Goal: Task Accomplishment & Management: Manage account settings

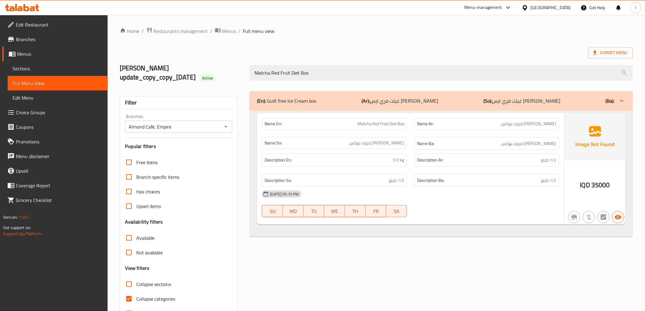
click at [30, 7] on icon at bounding box center [22, 7] width 34 height 7
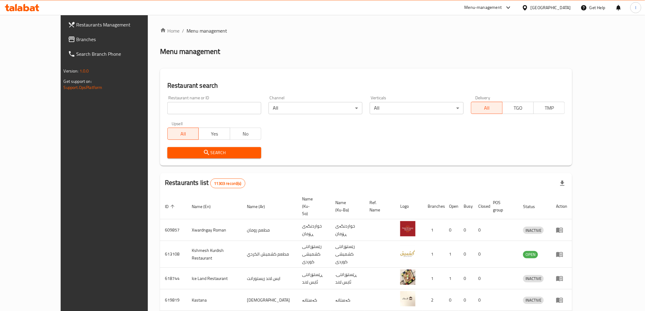
click at [76, 40] on span "Branches" at bounding box center [119, 39] width 87 height 7
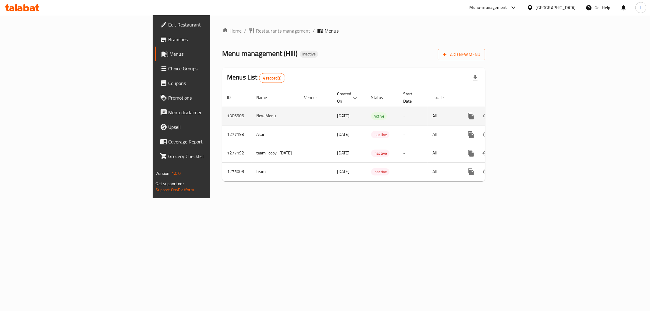
click at [519, 112] on icon "enhanced table" at bounding box center [514, 115] width 7 height 7
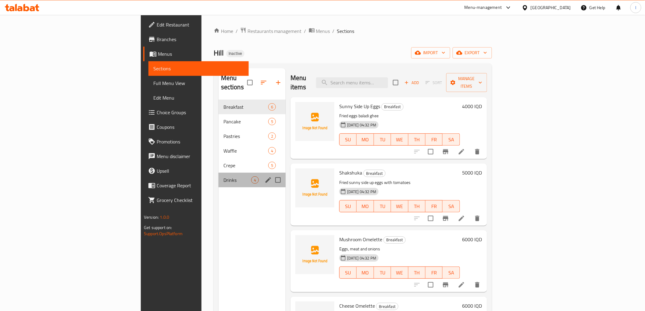
click at [219, 173] on div "Drinks 4" at bounding box center [252, 180] width 67 height 15
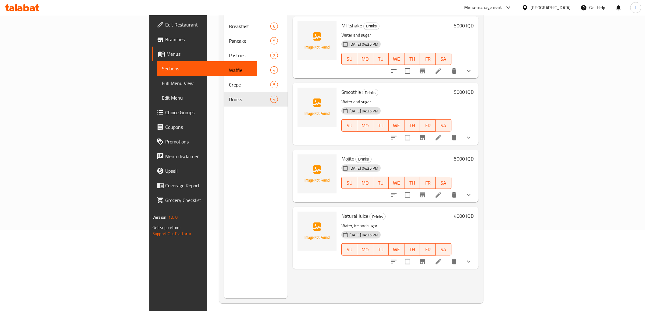
scroll to position [85, 0]
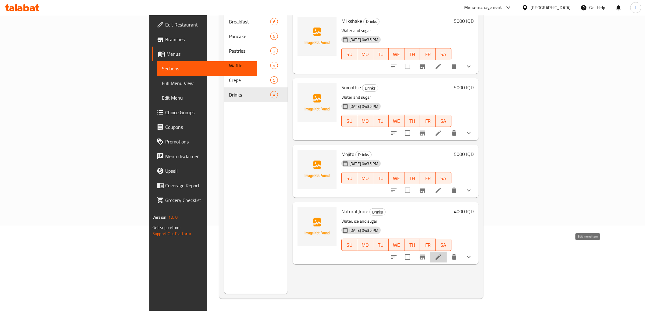
click at [442, 254] on icon at bounding box center [438, 257] width 7 height 7
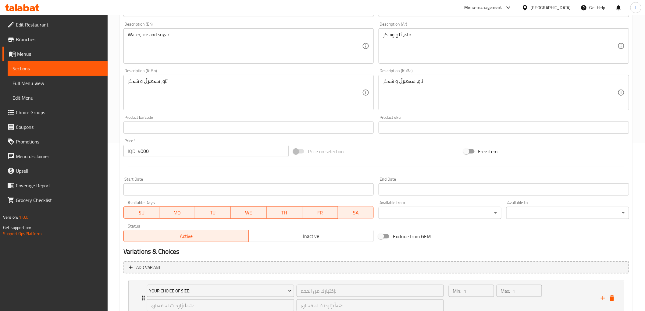
scroll to position [214, 0]
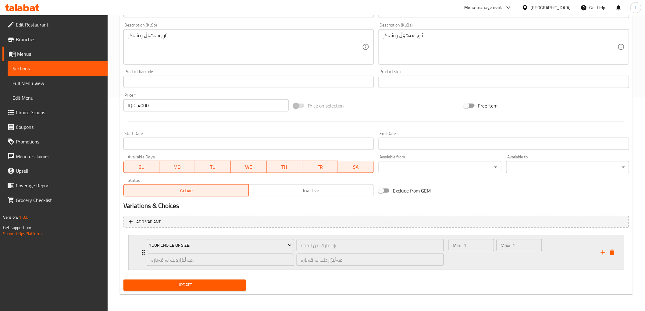
click at [532, 267] on div "Min: 1 ​ Max: 1 ​" at bounding box center [495, 253] width 98 height 32
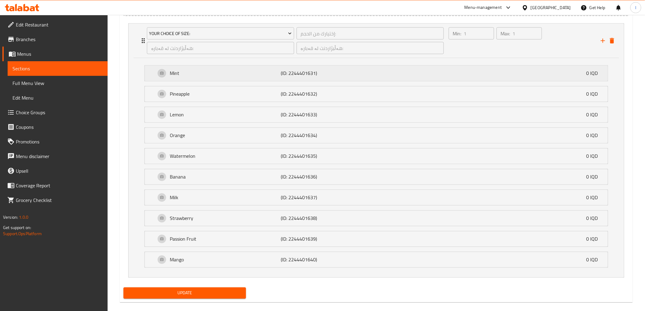
scroll to position [434, 0]
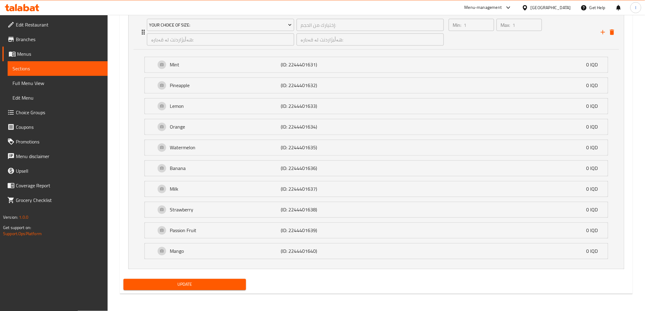
click at [28, 115] on span "Choice Groups" at bounding box center [59, 112] width 87 height 7
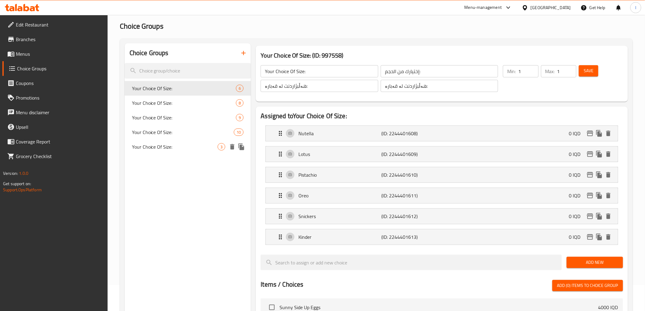
scroll to position [34, 0]
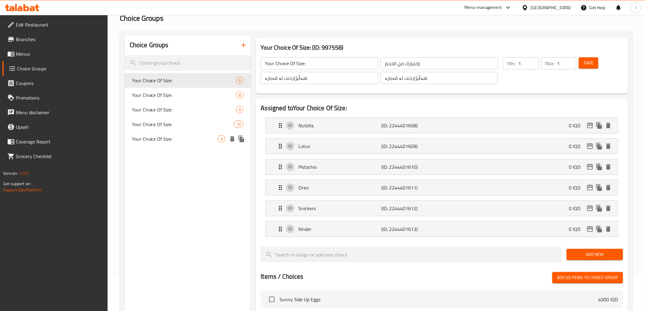
click at [175, 137] on span "Your Choice Of Size:" at bounding box center [175, 138] width 86 height 7
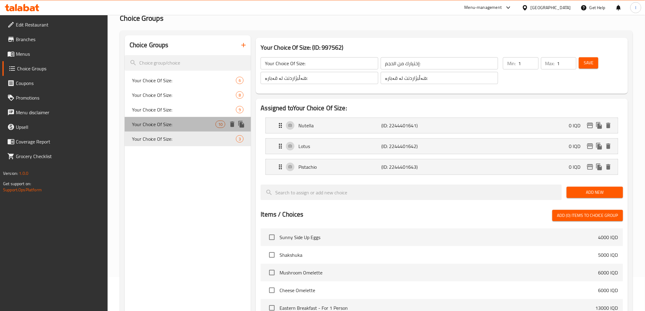
click at [177, 121] on span "Your Choice Of Size:" at bounding box center [174, 124] width 84 height 7
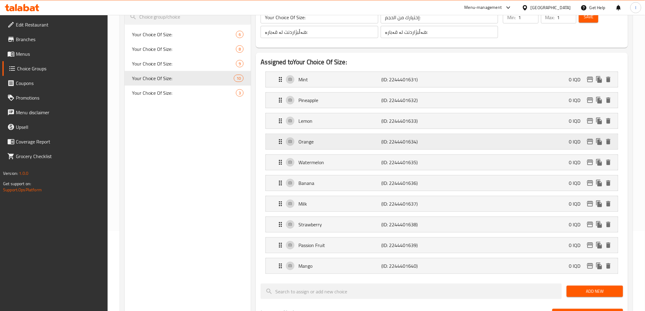
scroll to position [68, 0]
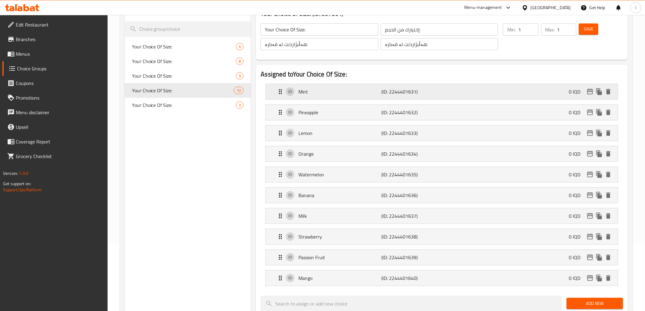
click at [335, 91] on p "Mint" at bounding box center [339, 91] width 83 height 7
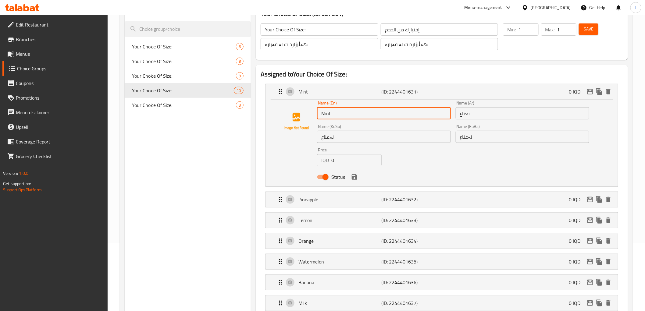
drag, startPoint x: 345, startPoint y: 115, endPoint x: 317, endPoint y: 118, distance: 28.6
click at [317, 118] on input "Mint" at bounding box center [383, 113] width 133 height 12
type input "ل"
paste input "Lemon Mint"
type input "Lemon Mint"
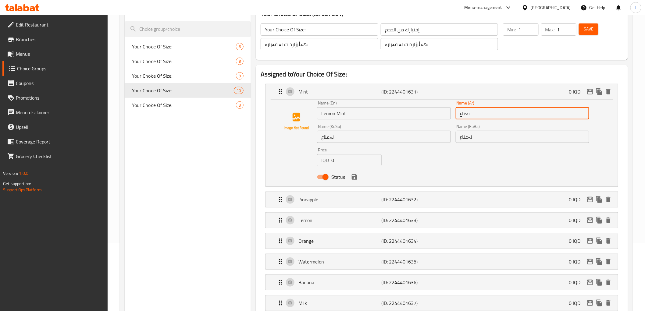
click at [475, 116] on input "نعناع" at bounding box center [522, 113] width 133 height 12
drag, startPoint x: 475, startPoint y: 116, endPoint x: 412, endPoint y: 113, distance: 63.5
click at [413, 113] on div "Name (En) Lemon Mint Name (En) Name (Ar) نعناع Name (Ar) Name (KuSo) نەعناع Nam…" at bounding box center [453, 141] width 277 height 87
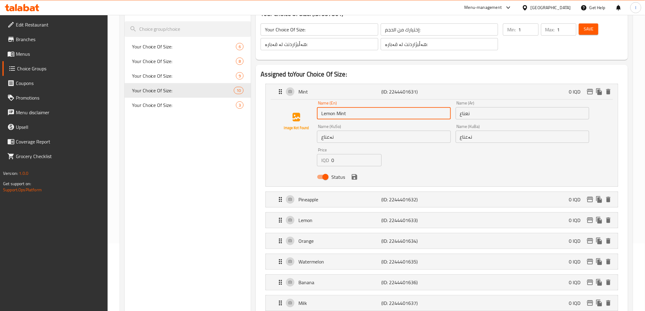
click at [377, 117] on input "Lemon Mint" at bounding box center [383, 113] width 133 height 12
click at [468, 120] on div "Name (Ar) نعناع Name (Ar)" at bounding box center [522, 109] width 138 height 23
click at [479, 113] on input "نعناع" at bounding box center [522, 113] width 133 height 12
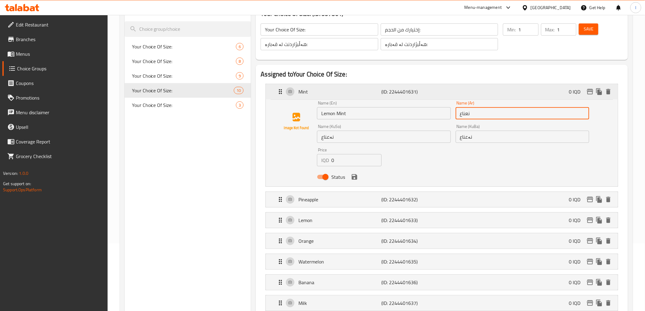
drag, startPoint x: 479, startPoint y: 113, endPoint x: 324, endPoint y: 93, distance: 156.4
click at [338, 98] on div "Mint (ID: 2244401631) 0 IQD Name (En) Lemon Mint Name (En) Name (Ar) نعناع Name…" at bounding box center [442, 135] width 352 height 102
click at [477, 117] on input "نعناع" at bounding box center [522, 113] width 133 height 12
click at [456, 115] on input "نعناع" at bounding box center [522, 113] width 133 height 12
drag, startPoint x: 461, startPoint y: 115, endPoint x: 489, endPoint y: 114, distance: 28.7
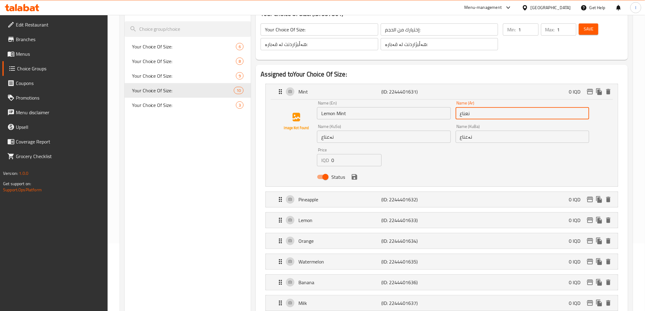
click at [489, 114] on input "نعناع" at bounding box center [522, 113] width 133 height 12
paste input "ليمون و"
click at [472, 115] on input "ليمون ونعناع" at bounding box center [522, 113] width 133 height 12
type input "ليمون نعناع"
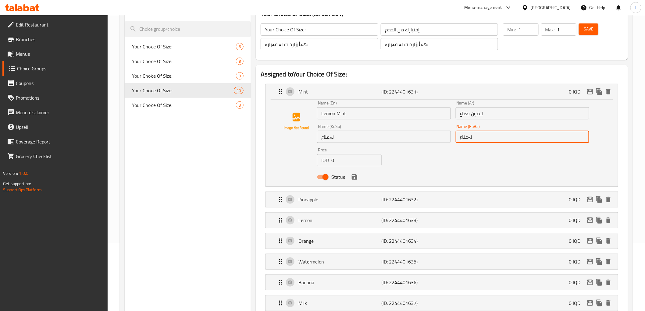
click at [471, 132] on input "نەعناع" at bounding box center [522, 137] width 133 height 12
drag, startPoint x: 482, startPoint y: 136, endPoint x: 419, endPoint y: 135, distance: 63.1
click at [419, 135] on div "Name (En) Lemon Mint Name (En) Name (Ar) ليمون نعناع Name (Ar) Name (KuSo) نەعن…" at bounding box center [453, 141] width 277 height 87
click at [489, 136] on input "نەعناع" at bounding box center [522, 137] width 133 height 12
drag, startPoint x: 503, startPoint y: 139, endPoint x: 650, endPoint y: 142, distance: 146.3
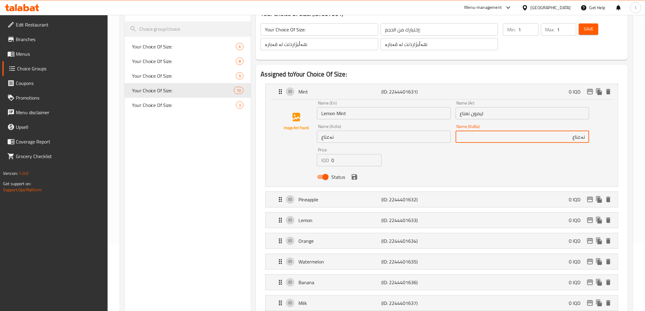
click at [645, 142] on html "​ Menu-management Iraq Get Help l Edit Restaurant Branches Menus Choice Groups …" at bounding box center [322, 87] width 645 height 311
drag, startPoint x: 551, startPoint y: 138, endPoint x: 621, endPoint y: 131, distance: 70.4
click at [621, 131] on li "Mint (ID: 2244401631) 0 IQD Name (En) Lemon Mint Name (En) Name (Ar) ليمون نعنا…" at bounding box center [442, 135] width 362 height 108
type input "لیمۆ نەعنا"
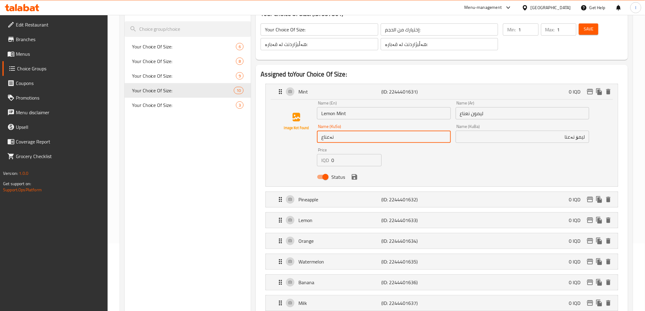
drag, startPoint x: 346, startPoint y: 141, endPoint x: 276, endPoint y: 142, distance: 69.2
click at [278, 143] on div "Name (En) Lemon Mint Name (En) Name (Ar) ليمون نعناع Name (Ar) Name (KuSo) نەعن…" at bounding box center [442, 142] width 332 height 82
paste input "یمۆ نەعنا"
click at [354, 180] on icon "save" at bounding box center [354, 176] width 7 height 7
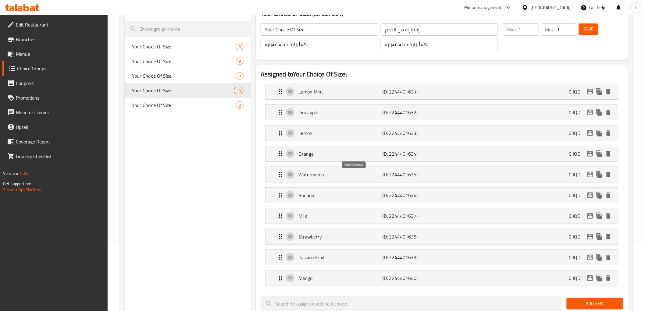
type input "لیمۆ نەعنا"
click at [315, 198] on p "Banana" at bounding box center [339, 195] width 83 height 7
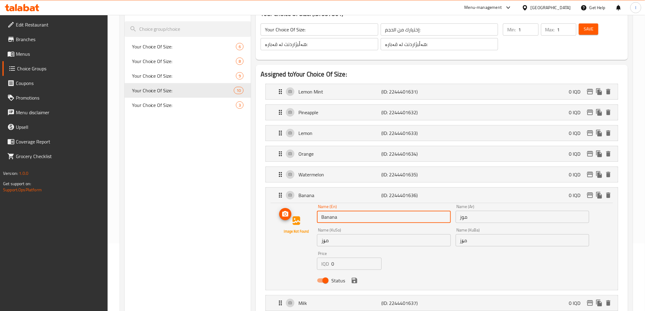
drag, startPoint x: 348, startPoint y: 221, endPoint x: 281, endPoint y: 215, distance: 67.3
click at [282, 216] on div "Name (En) Banana Name (En) Name (Ar) موز Name (Ar) Name (KuSo) مۆز Name (KuSo) …" at bounding box center [442, 246] width 332 height 82
click at [364, 220] on input "Banana" at bounding box center [383, 217] width 133 height 12
drag, startPoint x: 369, startPoint y: 216, endPoint x: 257, endPoint y: 212, distance: 112.2
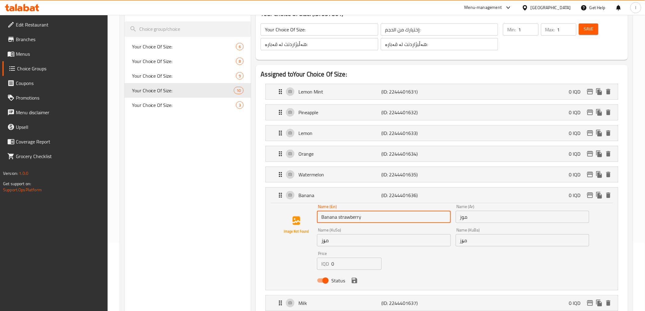
paste input "S"
type input "Banana Strawberry"
drag, startPoint x: 488, startPoint y: 223, endPoint x: 327, endPoint y: 209, distance: 161.5
click at [327, 209] on div "Name (En) Banana Strawberry Name (En) Name (Ar) موز Name (Ar) Name (KuSo) مۆز N…" at bounding box center [453, 245] width 277 height 87
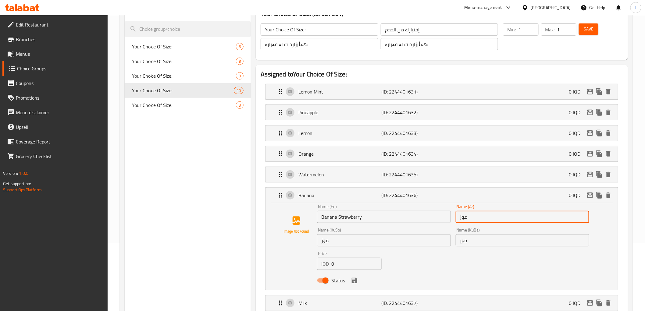
drag, startPoint x: 469, startPoint y: 217, endPoint x: 385, endPoint y: 210, distance: 84.8
click at [385, 210] on div "Name (En) Banana Strawberry Name (En) Name (Ar) موز Name (Ar) Name (KuSo) مۆز N…" at bounding box center [453, 245] width 277 height 87
paste input "الموز والفراولة"
click at [473, 219] on input "الموز والفراولة" at bounding box center [522, 217] width 133 height 12
click at [485, 219] on input "الموز وفراولة" at bounding box center [522, 217] width 133 height 12
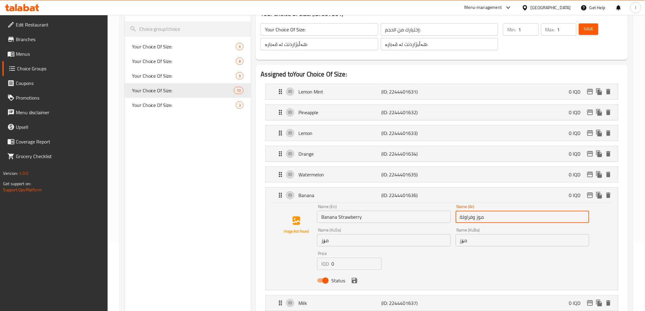
type input "موز وفراولة"
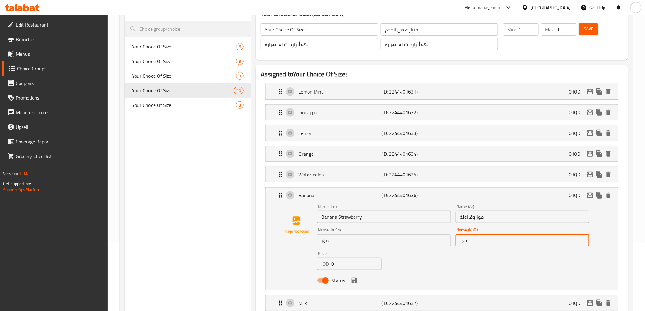
drag, startPoint x: 486, startPoint y: 245, endPoint x: 272, endPoint y: 206, distance: 217.8
click at [272, 206] on div "Name (En) Banana Strawberry Name (En) Name (Ar) موز وفراولة Name (Ar) Name (KuS…" at bounding box center [442, 246] width 352 height 87
paste input "شووتی مۆز"
click at [462, 242] on input "شووتی مۆز" at bounding box center [522, 240] width 133 height 12
click at [475, 242] on input "شووتی مۆز" at bounding box center [522, 240] width 133 height 12
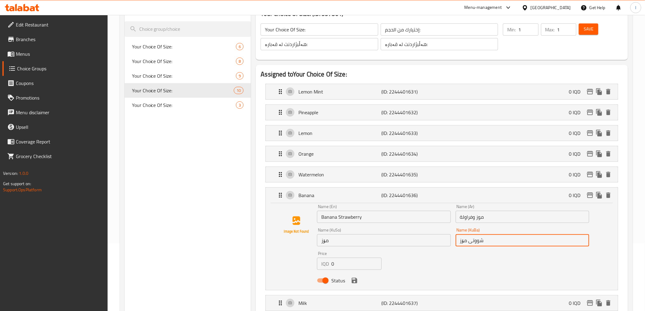
click at [474, 242] on input "شووتی مۆز" at bounding box center [522, 240] width 133 height 12
click at [562, 242] on input "شووتی مۆز" at bounding box center [522, 240] width 133 height 12
drag, startPoint x: 575, startPoint y: 242, endPoint x: 604, endPoint y: 247, distance: 29.4
click at [604, 247] on div "Name (En) Banana Strawberry Name (En) Name (Ar) موز وفراولة Name (Ar) Name (KuS…" at bounding box center [442, 246] width 332 height 82
click at [551, 245] on input "مۆز" at bounding box center [522, 240] width 133 height 12
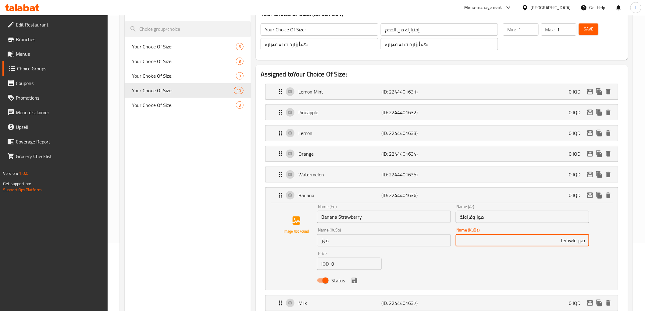
drag, startPoint x: 551, startPoint y: 242, endPoint x: 575, endPoint y: 243, distance: 24.4
click at [575, 243] on input "مۆز ferawle" at bounding box center [522, 240] width 133 height 12
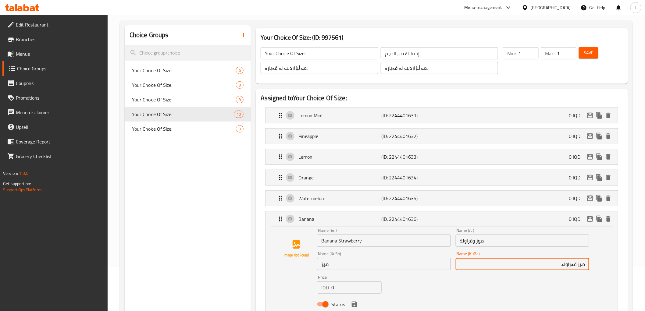
scroll to position [34, 0]
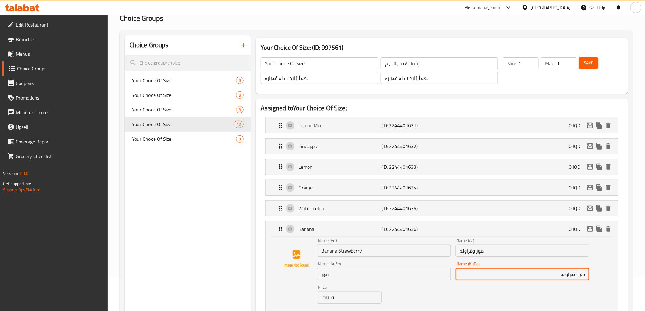
drag, startPoint x: 559, startPoint y: 276, endPoint x: 610, endPoint y: 279, distance: 51.3
click at [610, 279] on div "Name (En) Banana Strawberry Name (En) Name (Ar) موز وفراولة Name (Ar) Name (KuS…" at bounding box center [442, 280] width 352 height 87
paste input "شووتی مۆز"
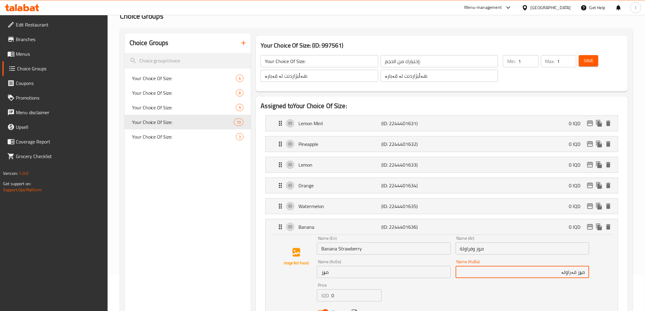
drag, startPoint x: 392, startPoint y: 281, endPoint x: 248, endPoint y: 272, distance: 143.8
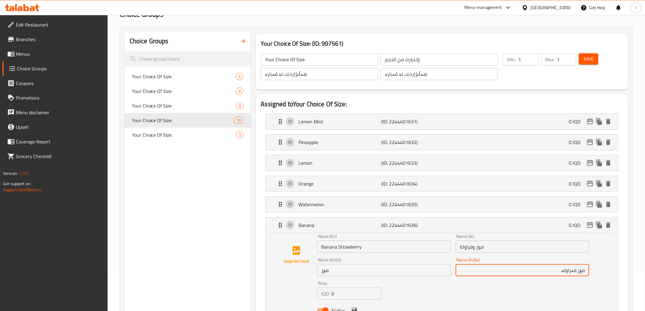
type input "مۆز فەراولە"
drag, startPoint x: 343, startPoint y: 273, endPoint x: 253, endPoint y: 272, distance: 90.2
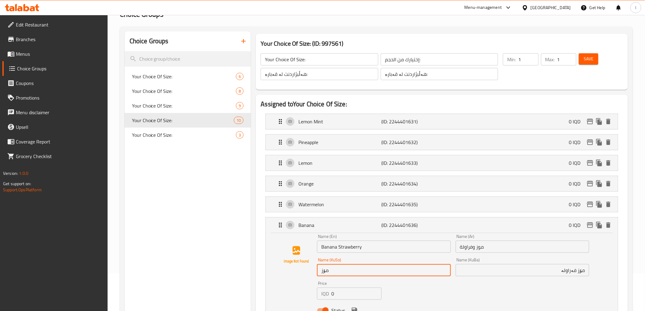
paste input "مۆز فەراولە"
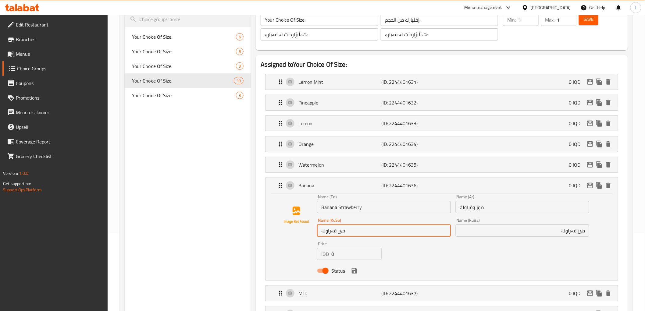
scroll to position [139, 0]
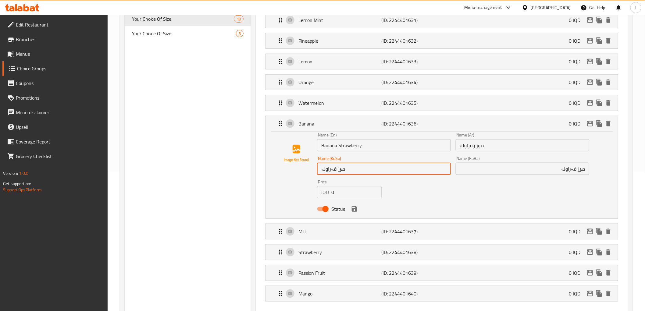
click at [464, 194] on div "Name (En) Banana Strawberry Name (En) Name (Ar) موز وفراولة Name (Ar) Name (KuS…" at bounding box center [453, 173] width 277 height 87
click at [354, 212] on icon "save" at bounding box center [354, 208] width 5 height 5
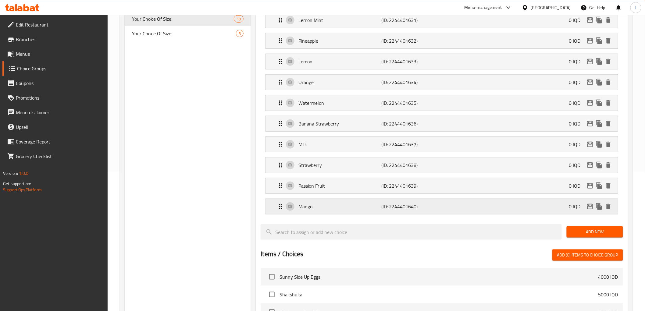
type input "مۆز فەراولە"
click at [330, 146] on p "Milk" at bounding box center [339, 144] width 83 height 7
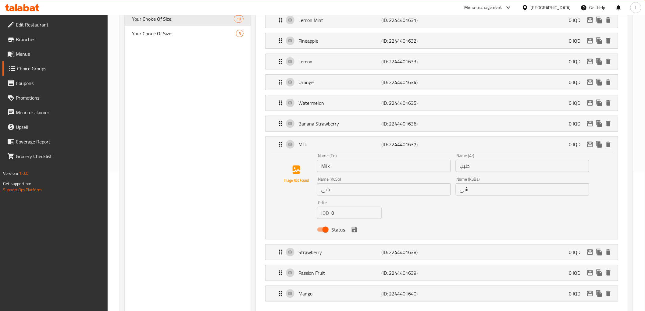
click at [322, 165] on input "Milk" at bounding box center [383, 166] width 133 height 12
click at [479, 169] on input "حليب" at bounding box center [522, 166] width 133 height 12
drag, startPoint x: 337, startPoint y: 166, endPoint x: 284, endPoint y: 157, distance: 53.8
click at [284, 157] on div "Name (En) Milk Name (En) Name (Ar) حليب Name (Ar) Name (KuSo) شی Name (KuSo) Na…" at bounding box center [442, 195] width 332 height 82
drag, startPoint x: 482, startPoint y: 190, endPoint x: 401, endPoint y: 180, distance: 80.8
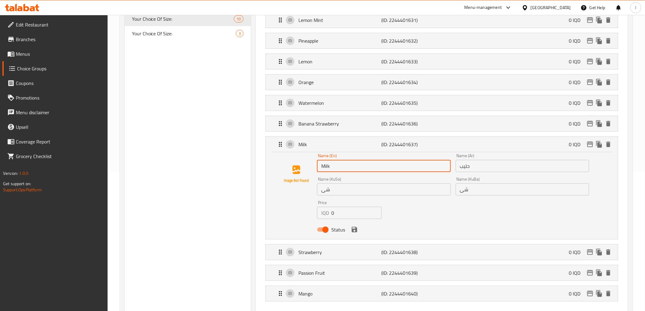
click at [403, 181] on div "Name (En) Milk Name (En) Name (Ar) حليب Name (Ar) Name (KuSo) شی Name (KuSo) Na…" at bounding box center [453, 194] width 277 height 87
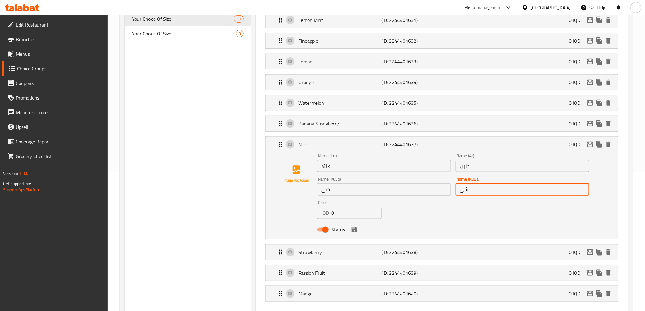
paste input "ری مۆز"
type input "شیری مۆز"
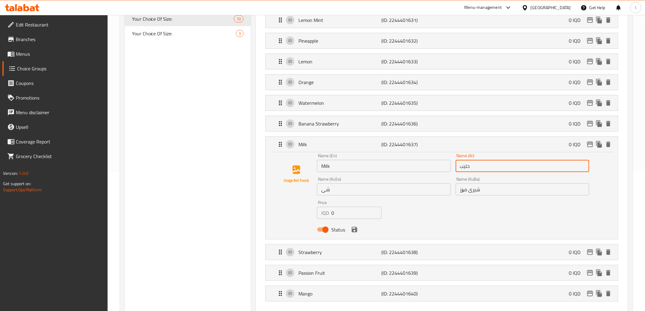
click at [475, 169] on input "حليب" at bounding box center [522, 166] width 133 height 12
drag, startPoint x: 483, startPoint y: 190, endPoint x: 382, endPoint y: 185, distance: 101.3
click at [382, 185] on div "Name (En) Milk Name (En) Name (Ar) حليب Name (Ar) Name (KuSo) شی Name (KuSo) Na…" at bounding box center [453, 194] width 277 height 87
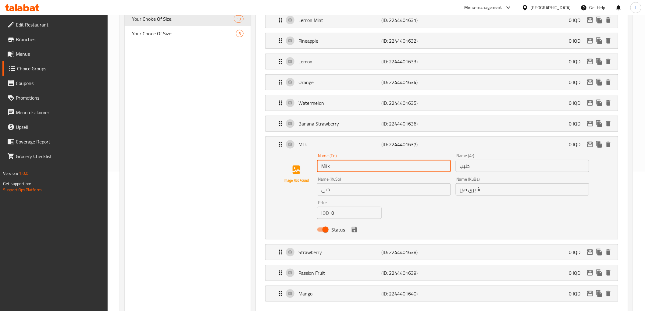
drag, startPoint x: 339, startPoint y: 169, endPoint x: 218, endPoint y: 158, distance: 121.5
click at [231, 163] on div "Choice Groups Your Choice Of Size: 6 Your Choice Of Size: 8 Your Choice Of Size…" at bounding box center [378, 260] width 506 height 660
paste input "Banana m"
drag, startPoint x: 358, startPoint y: 171, endPoint x: 301, endPoint y: 173, distance: 57.7
click at [300, 169] on div "Name (En) Banana milk Name (En) Name (Ar) حليب Name (Ar) Name (KuSo) شی Name (K…" at bounding box center [442, 195] width 332 height 82
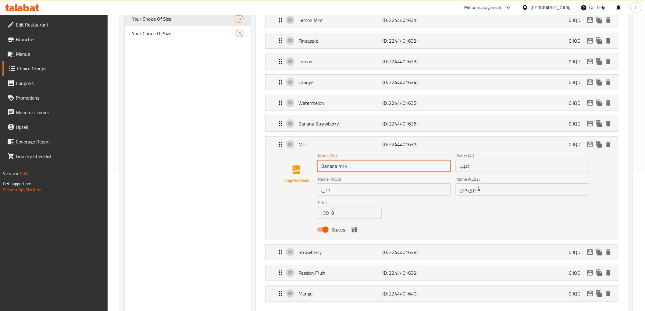
paste input "M"
type input "Banana Milk"
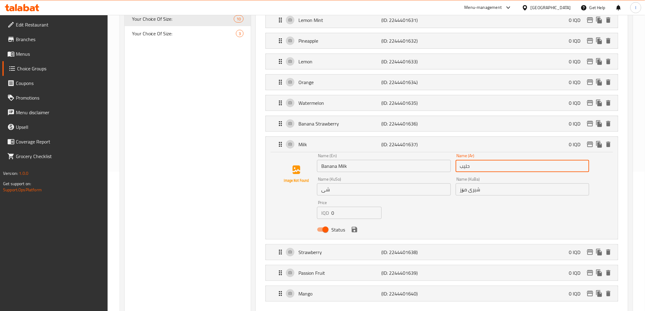
drag, startPoint x: 482, startPoint y: 169, endPoint x: 412, endPoint y: 168, distance: 69.2
click at [416, 168] on div "Name (En) Banana Milk Name (En) Name (Ar) حليب Name (Ar) Name (KuSo) شی Name (K…" at bounding box center [453, 194] width 277 height 87
paste input "الموز"
click at [469, 167] on input "حليب الموز" at bounding box center [522, 166] width 133 height 12
click at [467, 168] on input "حليب الموز" at bounding box center [522, 166] width 133 height 12
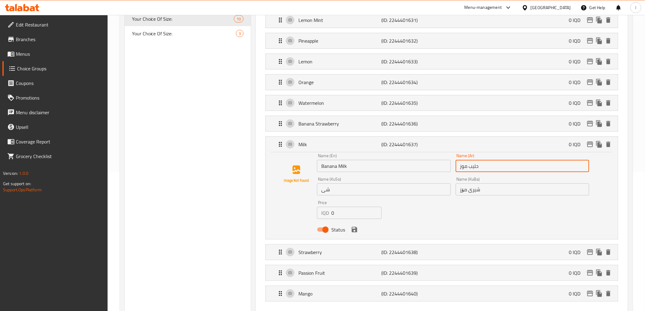
type input "حليب موز"
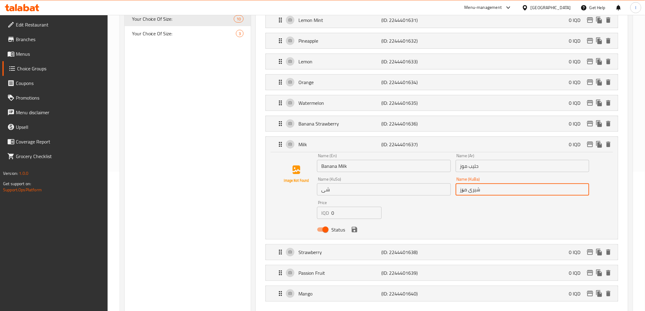
drag, startPoint x: 489, startPoint y: 193, endPoint x: 427, endPoint y: 195, distance: 61.3
click at [427, 195] on div "Name (En) Banana Milk Name (En) Name (Ar) حليب موز Name (Ar) Name (KuSo) شی Nam…" at bounding box center [453, 194] width 277 height 87
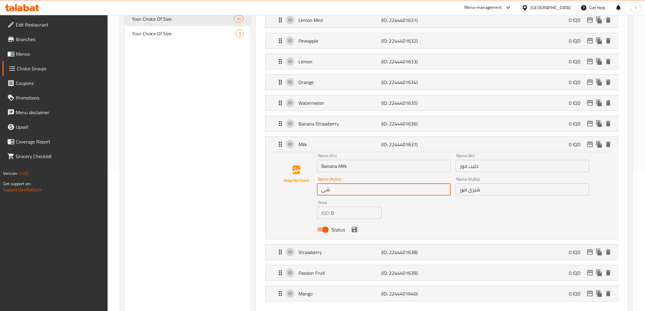
drag, startPoint x: 356, startPoint y: 189, endPoint x: 270, endPoint y: 198, distance: 86.4
click at [268, 192] on div "Name (En) Banana Milk Name (En) Name (Ar) حليب موز Name (Ar) Name (KuSo) شی Nam…" at bounding box center [442, 195] width 352 height 87
paste input "ری مۆز"
type input "شیری مۆز"
click at [350, 231] on button "save" at bounding box center [354, 229] width 9 height 9
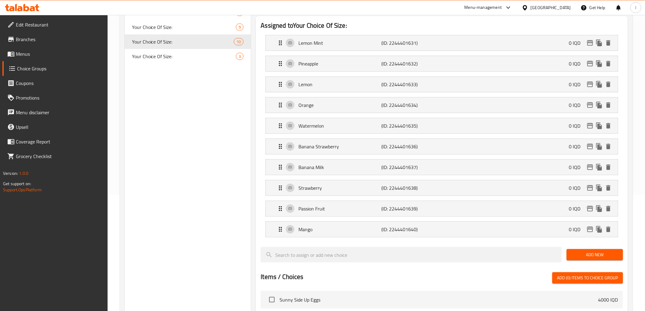
scroll to position [105, 0]
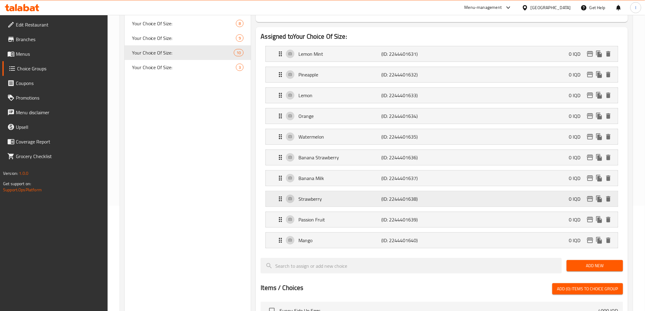
click at [329, 201] on p "Strawberry" at bounding box center [339, 198] width 83 height 7
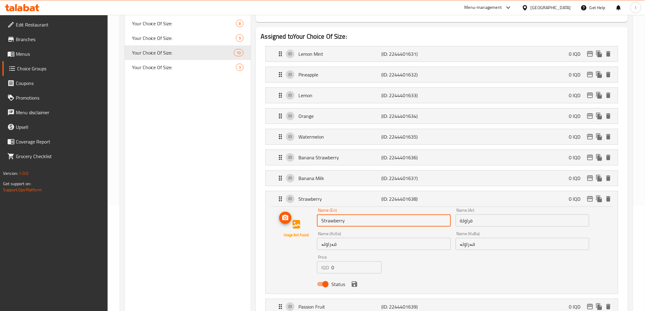
drag, startPoint x: 356, startPoint y: 217, endPoint x: 287, endPoint y: 215, distance: 68.9
click at [292, 218] on div "Name (En) Strawberry Name (En) Name (Ar) فراولة Name (Ar) Name (KuSo) فەراولە N…" at bounding box center [442, 249] width 332 height 82
drag, startPoint x: 352, startPoint y: 220, endPoint x: 381, endPoint y: 221, distance: 29.3
click at [381, 221] on input "Lemon Orange Juice" at bounding box center [383, 221] width 133 height 12
drag, startPoint x: 371, startPoint y: 222, endPoint x: 233, endPoint y: 225, distance: 137.8
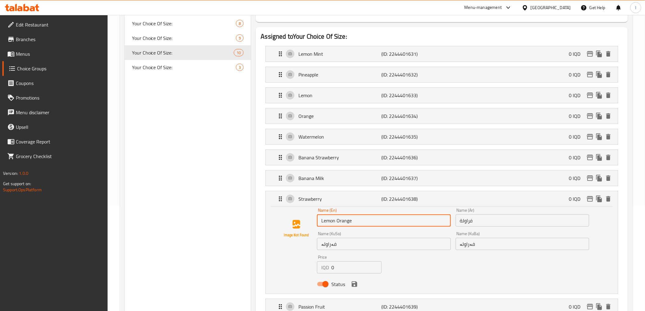
click at [241, 229] on div "Choice Groups Your Choice Of Size: 6 Your Choice Of Size: 8 Your Choice Of Size…" at bounding box center [378, 294] width 506 height 660
type input "Lemon Orange"
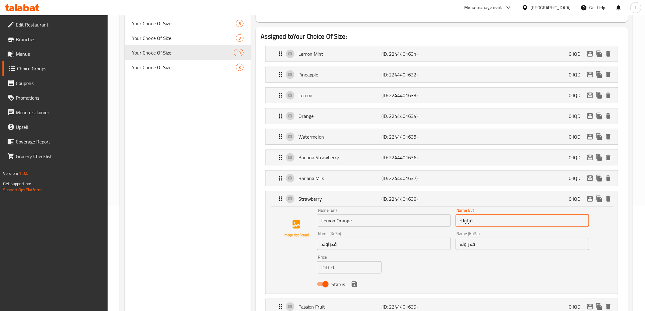
drag, startPoint x: 482, startPoint y: 219, endPoint x: 397, endPoint y: 216, distance: 85.7
click at [404, 216] on div "Name (En) Lemon Orange Name (En) Name (Ar) فراولة Name (Ar) Name (KuSo) فەراولە…" at bounding box center [453, 249] width 277 height 87
paste input "يمون برتقال"
type input "ليمون برتقال"
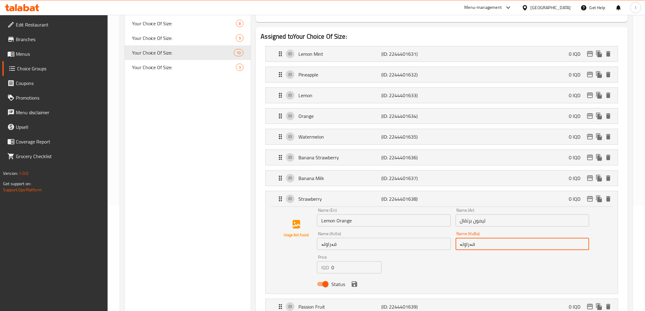
drag, startPoint x: 484, startPoint y: 243, endPoint x: 411, endPoint y: 241, distance: 72.3
click at [412, 241] on div "Name (En) Lemon Orange Name (En) Name (Ar) ليمون برتقال Name (Ar) Name (KuSo) ف…" at bounding box center [453, 249] width 277 height 87
paste input "رتەقاڵی لیمۆ"
click at [569, 246] on input "پرتەقاڵی لیمۆ" at bounding box center [522, 244] width 133 height 12
drag, startPoint x: 544, startPoint y: 249, endPoint x: 635, endPoint y: 241, distance: 91.8
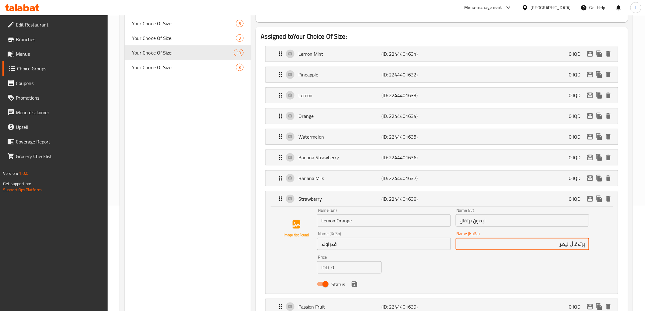
click at [635, 241] on div "Home / Restaurants management / Choice Groups Choice Groups Choice Groups Your …" at bounding box center [376, 274] width 537 height 731
type input "پرتەقاڵ لیمۆ"
drag, startPoint x: 354, startPoint y: 245, endPoint x: 207, endPoint y: 240, distance: 147.0
click at [207, 240] on div "Choice Groups Your Choice Of Size: 6 Your Choice Of Size: 8 Your Choice Of Size…" at bounding box center [378, 294] width 506 height 660
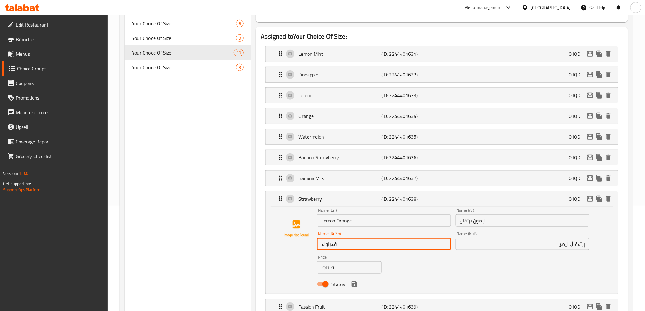
paste input "رتەقاڵ لیمۆ"
click at [353, 285] on icon "save" at bounding box center [354, 284] width 5 height 5
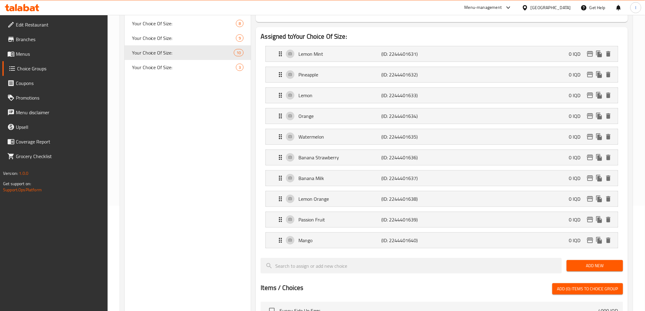
type input "پرتەقاڵ لیمۆ"
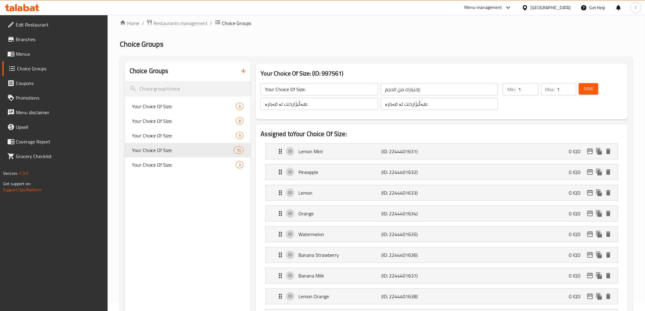
scroll to position [0, 0]
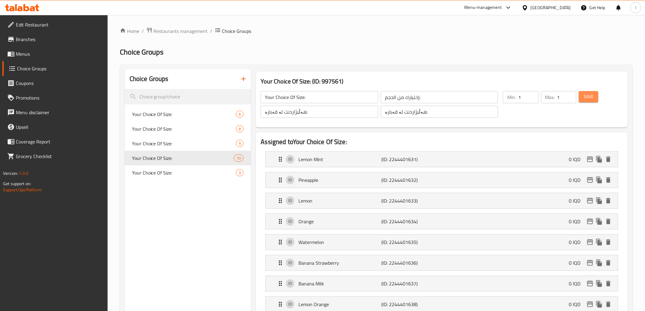
click at [589, 98] on span "Save" at bounding box center [589, 97] width 10 height 8
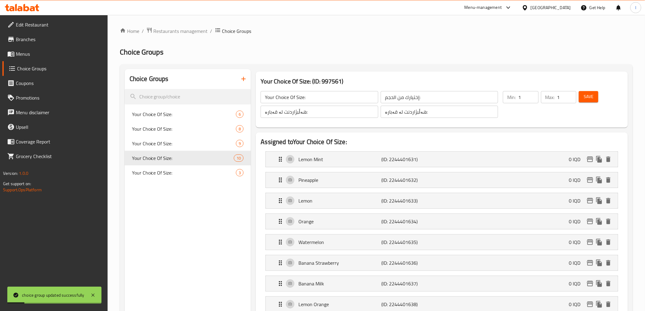
click at [33, 55] on span "Menus" at bounding box center [59, 53] width 87 height 7
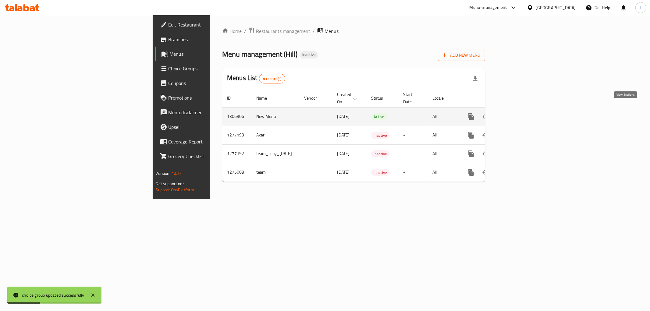
click at [519, 113] on icon "enhanced table" at bounding box center [514, 116] width 7 height 7
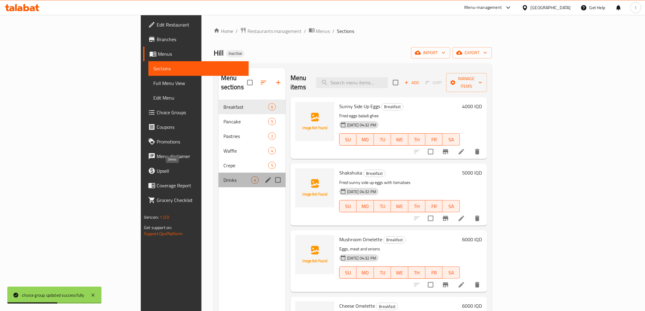
click at [223, 176] on span "Drinks" at bounding box center [237, 179] width 28 height 7
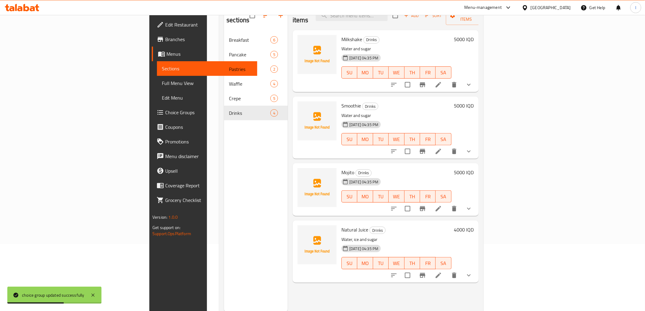
scroll to position [68, 0]
drag, startPoint x: 328, startPoint y: 219, endPoint x: 298, endPoint y: 219, distance: 30.5
click at [298, 222] on div "Natural Juice Drinks Water, ice and sugar 20-08-2025 04:35 PM SU MO TU WE TH FR…" at bounding box center [385, 250] width 181 height 57
click at [341, 225] on span "Natural Juice" at bounding box center [354, 229] width 27 height 9
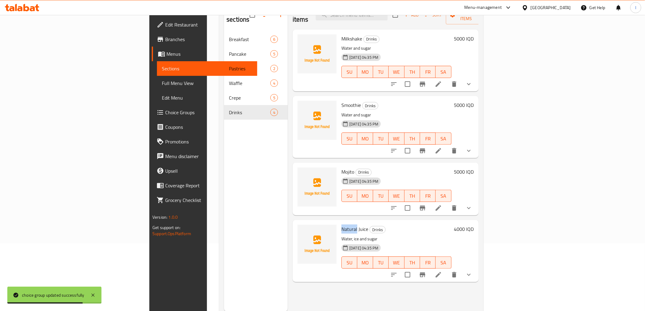
click at [341, 225] on span "Natural Juice" at bounding box center [354, 229] width 27 height 9
copy h6 "Natural Juice"
click at [157, 78] on link "Full Menu View" at bounding box center [207, 83] width 100 height 15
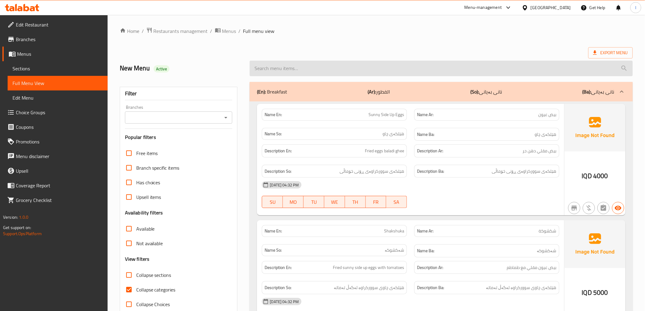
click at [384, 68] on input "search" at bounding box center [441, 69] width 383 height 16
paste input "Natural Juice"
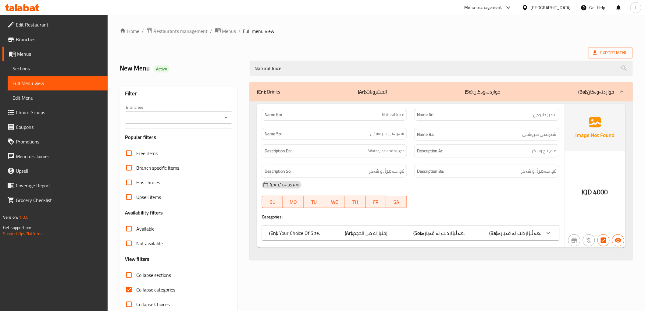
type input "Natural Juice"
click at [202, 121] on input "Branches" at bounding box center [174, 117] width 94 height 9
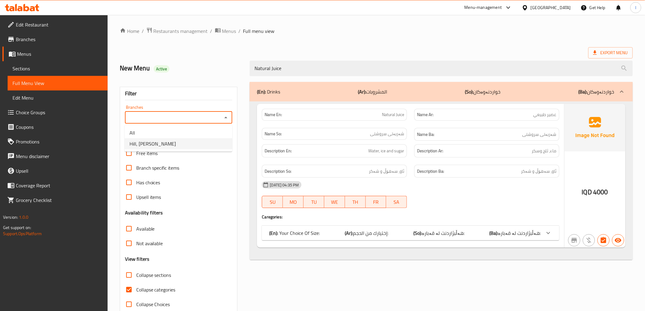
click at [202, 141] on li "Hill, Al Baradi'yah" at bounding box center [179, 143] width 108 height 11
type input "Hill, Al Baradi'yah"
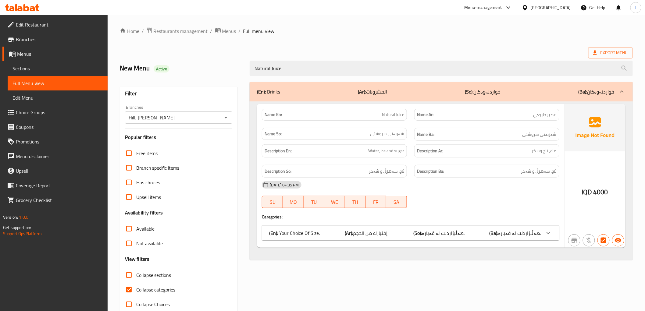
click at [158, 290] on span "Collapse categories" at bounding box center [155, 289] width 39 height 7
click at [136, 290] on input "Collapse categories" at bounding box center [129, 290] width 15 height 15
checkbox input "false"
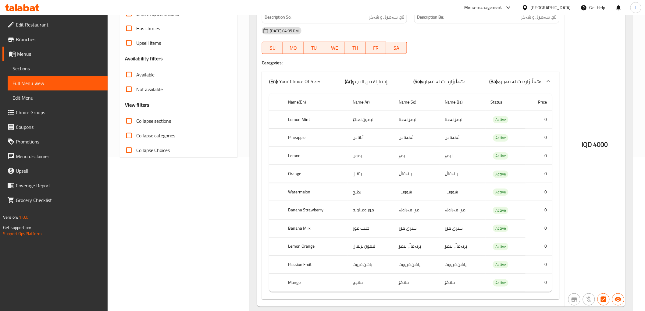
scroll to position [174, 0]
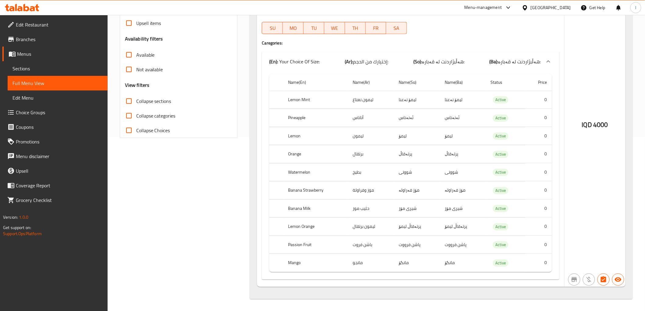
click at [32, 115] on span "Choice Groups" at bounding box center [59, 112] width 87 height 7
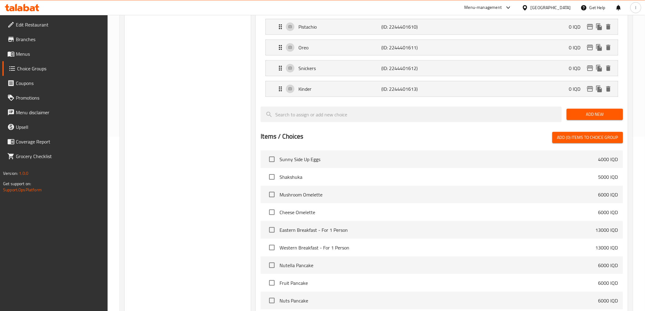
scroll to position [86, 0]
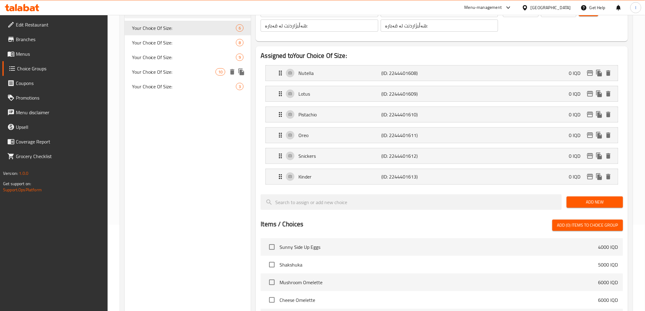
click at [176, 72] on span "Your Choice Of Size:" at bounding box center [174, 71] width 84 height 7
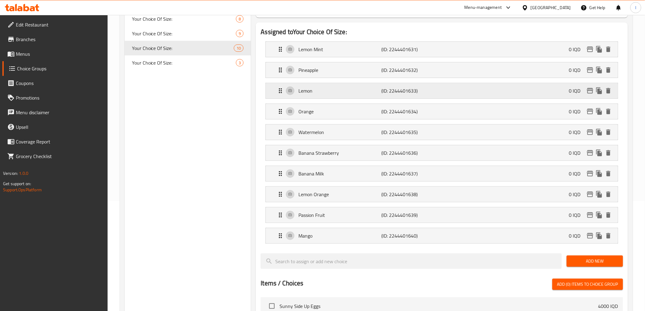
scroll to position [120, 0]
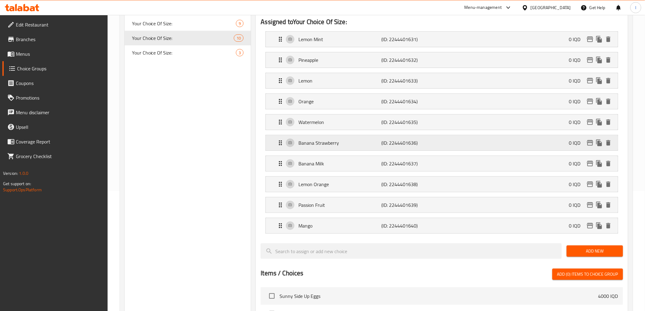
click at [357, 148] on div "Banana Strawberry (ID: 2244401636) 0 IQD" at bounding box center [443, 142] width 333 height 15
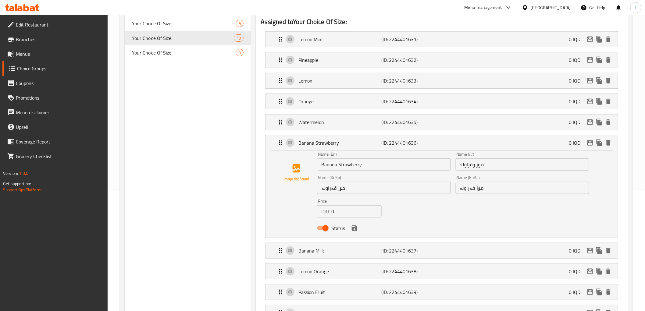
click at [474, 169] on input "موز وفراولة" at bounding box center [522, 164] width 133 height 12
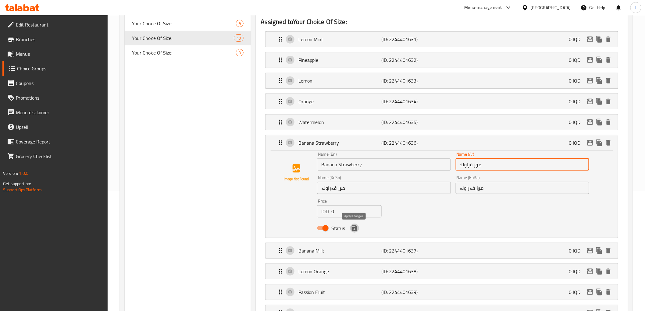
click at [355, 226] on icon "save" at bounding box center [354, 228] width 7 height 7
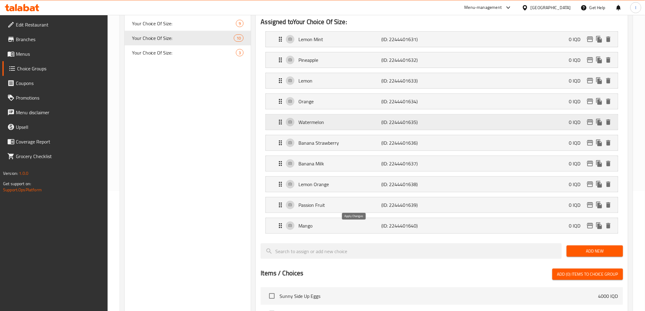
type input "موز فراولة"
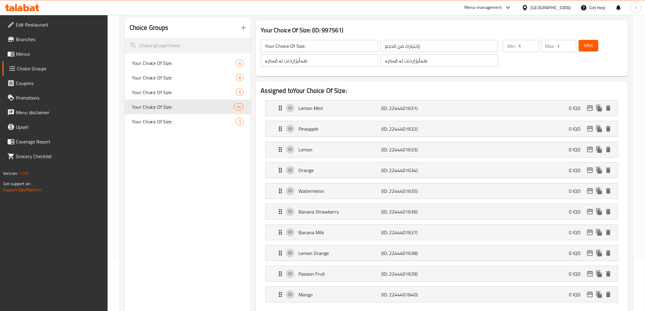
scroll to position [0, 0]
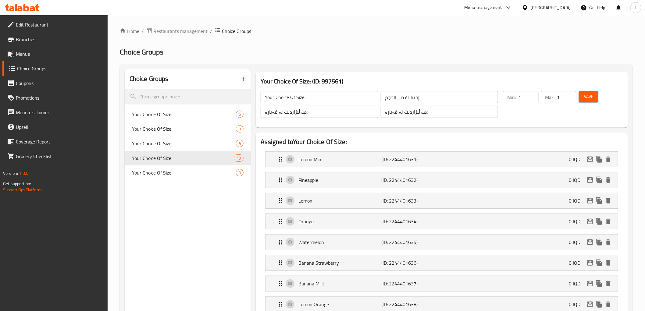
click at [585, 93] on span "Save" at bounding box center [589, 97] width 10 height 8
click at [30, 69] on span "Choice Groups" at bounding box center [60, 68] width 86 height 7
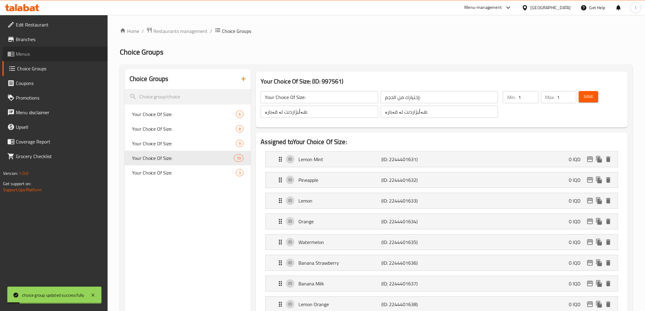
click at [29, 59] on link "Menus" at bounding box center [54, 54] width 105 height 15
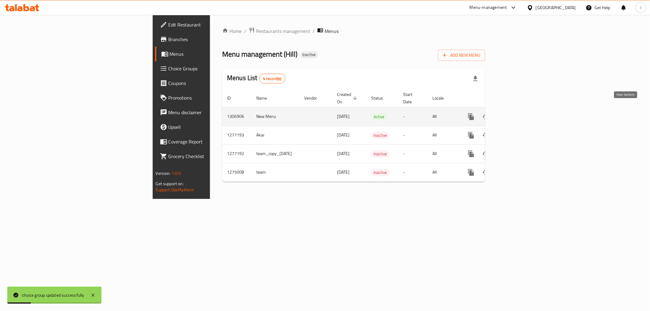
click at [519, 113] on icon "enhanced table" at bounding box center [514, 116] width 7 height 7
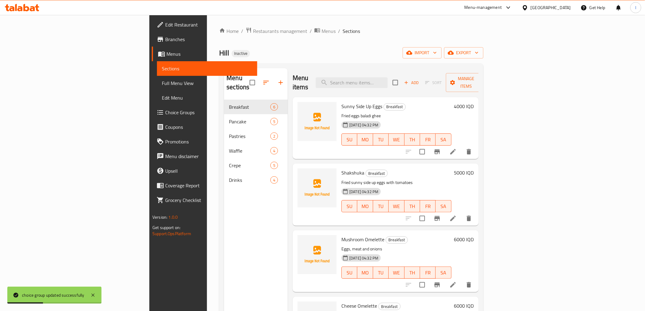
click at [162, 86] on span "Full Menu View" at bounding box center [207, 83] width 90 height 7
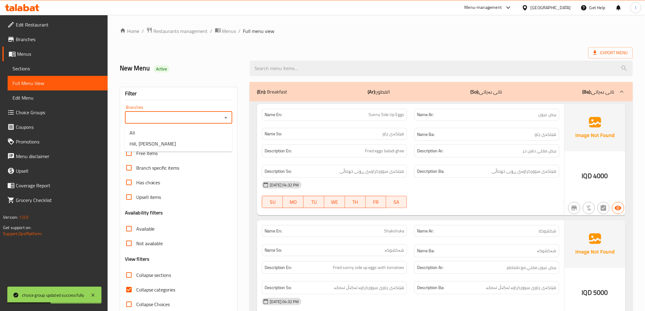
click at [202, 121] on input "Branches" at bounding box center [174, 117] width 94 height 9
click at [160, 143] on span "Hill, Al Baradi'yah" at bounding box center [153, 143] width 46 height 7
type input "Hill, Al Baradi'yah"
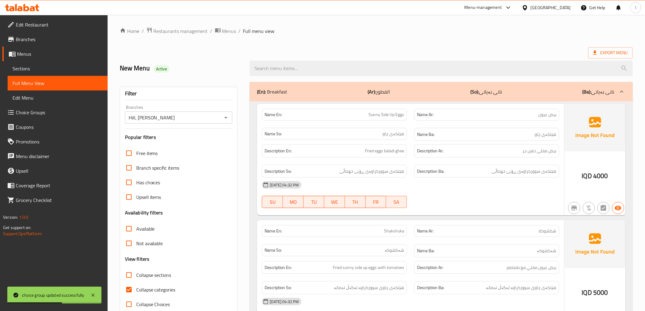
click at [142, 294] on span "Collapse categories" at bounding box center [155, 289] width 39 height 7
click at [136, 294] on input "Collapse categories" at bounding box center [129, 290] width 15 height 15
checkbox input "false"
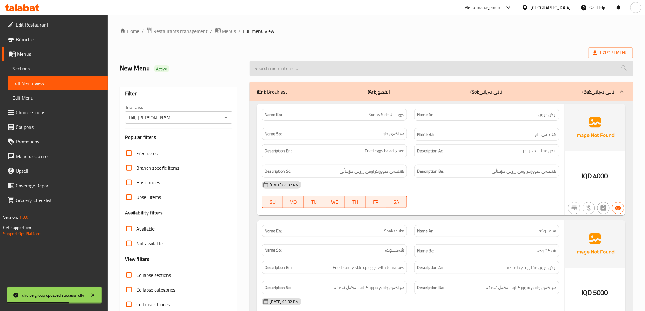
click at [431, 68] on input "search" at bounding box center [441, 69] width 383 height 16
paste input "Natural Juice"
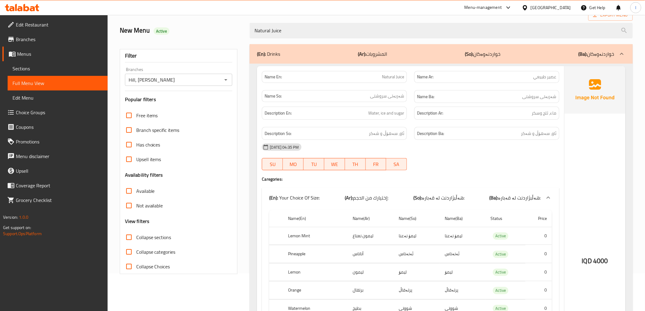
scroll to position [5, 0]
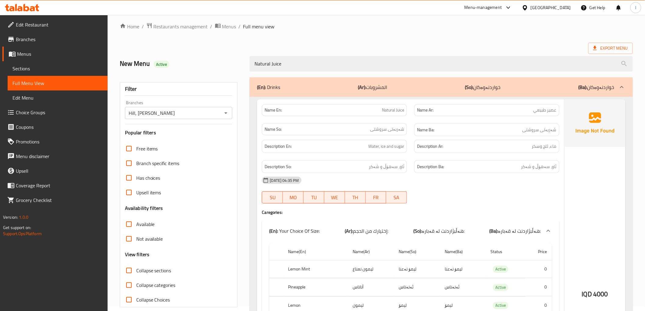
type input "Natural Juice"
click at [33, 7] on icon at bounding box center [32, 8] width 5 height 5
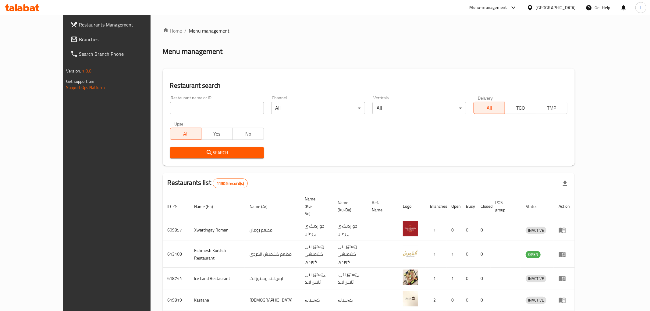
click at [316, 108] on body "​ Menu-management Iraq Get Help l Restaurants Management Branches Search Branch…" at bounding box center [325, 163] width 650 height 296
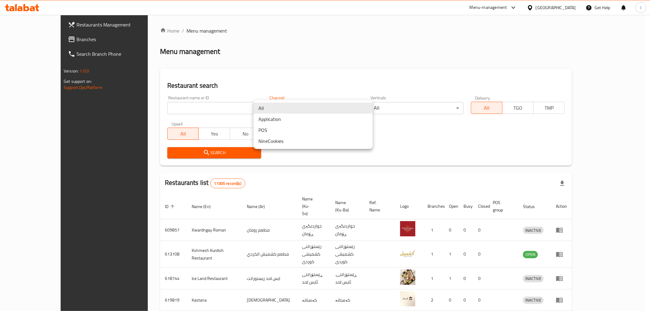
click at [24, 38] on div at bounding box center [325, 155] width 650 height 311
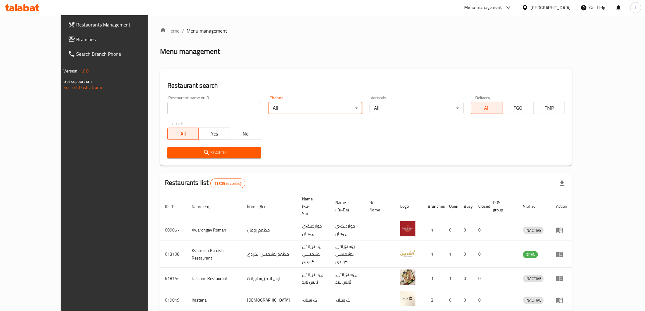
click at [76, 40] on span "Branches" at bounding box center [119, 39] width 87 height 7
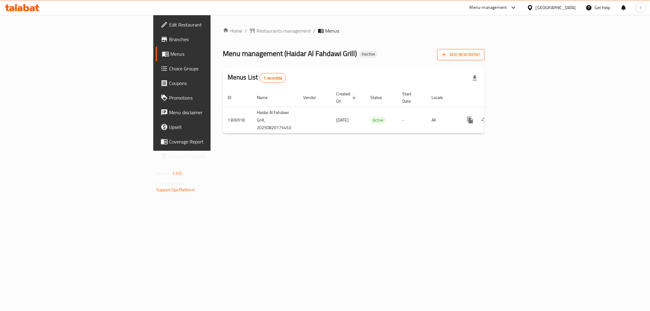
click at [480, 55] on span "Add New Menu" at bounding box center [460, 55] width 37 height 8
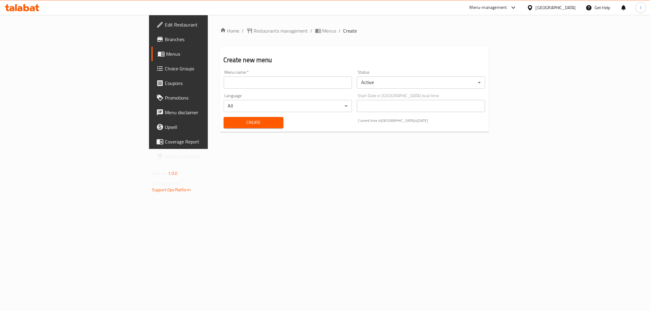
click at [255, 72] on div "Menu name   * Menu name *" at bounding box center [288, 79] width 128 height 19
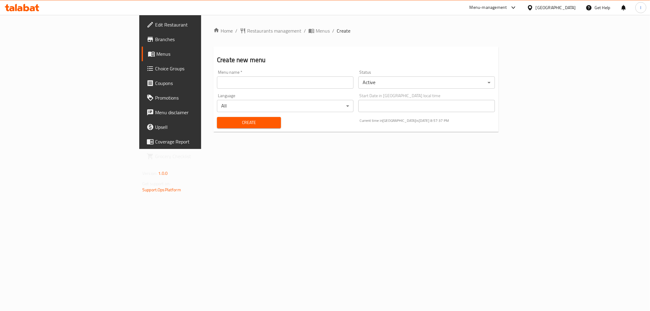
drag, startPoint x: 230, startPoint y: 80, endPoint x: 219, endPoint y: 89, distance: 14.3
click at [230, 80] on input "text" at bounding box center [285, 82] width 137 height 12
type input "Lanya"
click at [222, 122] on span "Create" at bounding box center [249, 123] width 54 height 8
click at [156, 51] on span "Menus" at bounding box center [199, 53] width 87 height 7
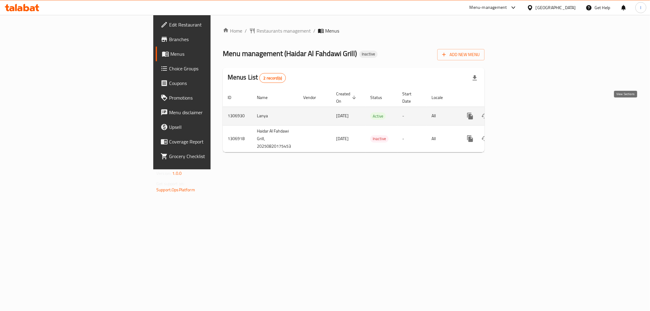
click at [517, 113] on icon "enhanced table" at bounding box center [513, 115] width 5 height 5
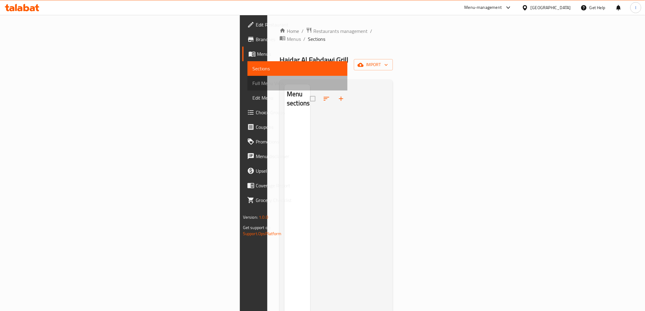
click at [252, 81] on span "Full Menu View" at bounding box center [297, 83] width 90 height 7
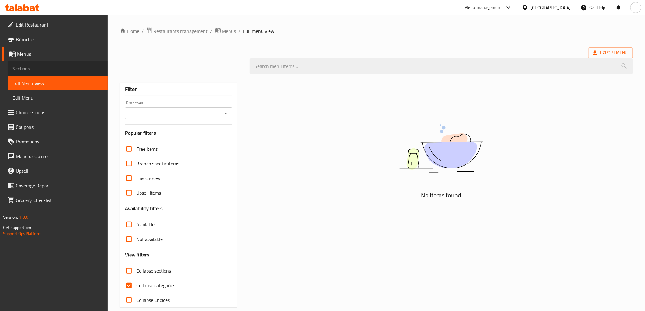
click at [30, 68] on span "Sections" at bounding box center [57, 68] width 90 height 7
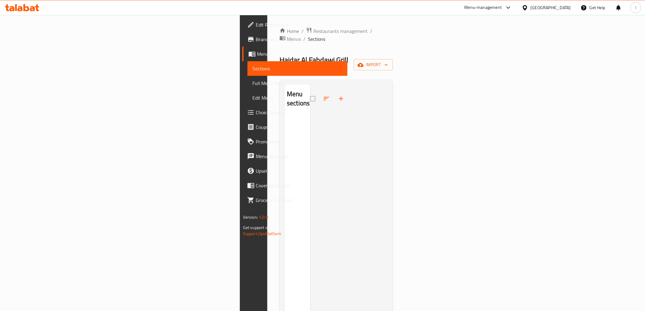
click at [257, 54] on span "Menus" at bounding box center [300, 53] width 86 height 7
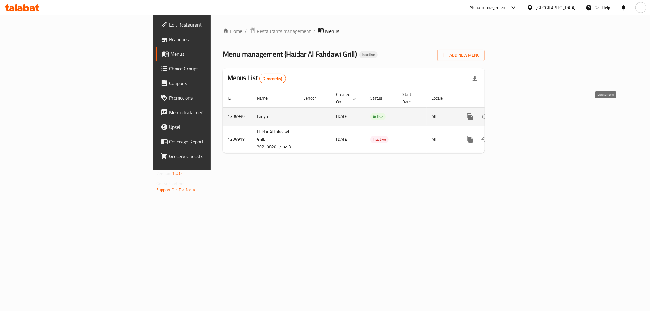
click at [502, 114] on icon "enhanced table" at bounding box center [499, 116] width 4 height 5
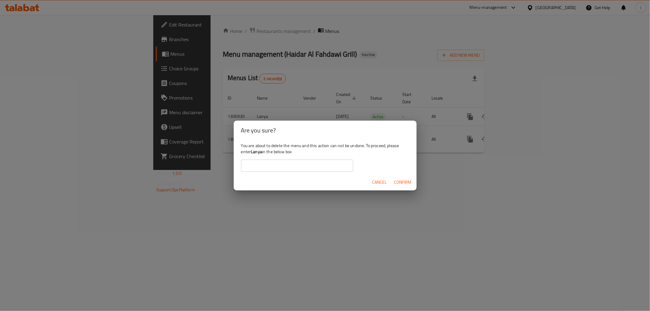
click at [256, 153] on b "Lanya" at bounding box center [256, 152] width 11 height 8
copy div "Lanya"
click at [252, 163] on input "text" at bounding box center [297, 166] width 112 height 12
paste input "Lanya"
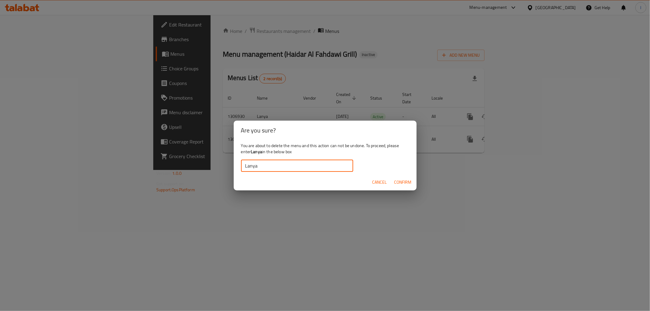
type input "Lanya"
click at [409, 183] on span "Confirm" at bounding box center [402, 183] width 17 height 8
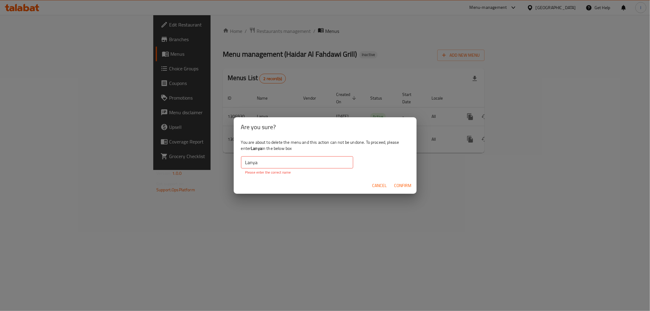
click at [247, 164] on input "Lanya" at bounding box center [297, 162] width 112 height 12
click at [244, 165] on input "Lanya" at bounding box center [297, 162] width 112 height 12
click at [401, 185] on span "Confirm" at bounding box center [402, 186] width 17 height 8
click at [400, 185] on span "Confirm" at bounding box center [402, 186] width 17 height 8
click at [374, 186] on span "Cancel" at bounding box center [379, 186] width 15 height 8
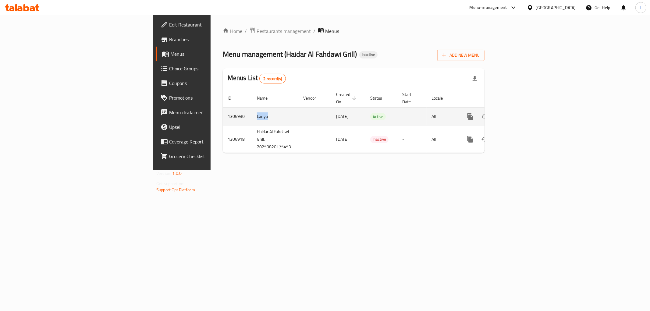
drag, startPoint x: 167, startPoint y: 112, endPoint x: 155, endPoint y: 111, distance: 12.5
click at [252, 111] on td "Lanya" at bounding box center [275, 116] width 46 height 19
copy td "Lanya"
click at [507, 109] on button "enhanced table" at bounding box center [499, 116] width 15 height 15
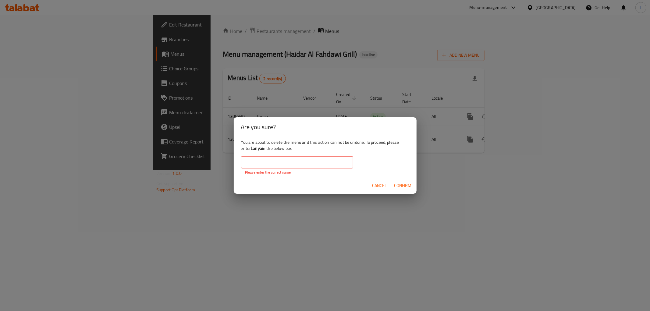
click at [272, 162] on input "text" at bounding box center [297, 162] width 112 height 12
paste input "Lanya"
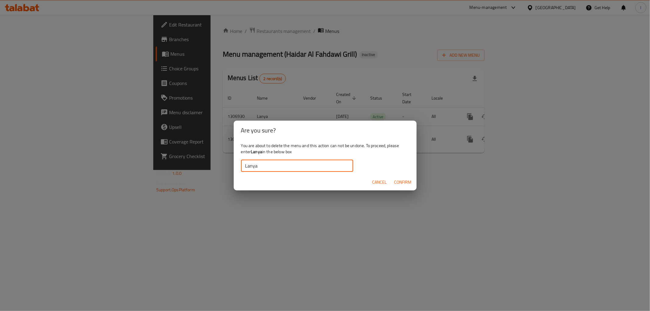
type input "Lanya"
click at [404, 183] on span "Confirm" at bounding box center [402, 183] width 17 height 8
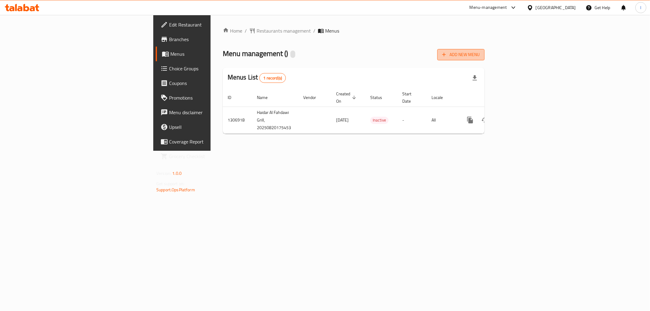
click at [485, 58] on button "Add New Menu" at bounding box center [460, 54] width 47 height 11
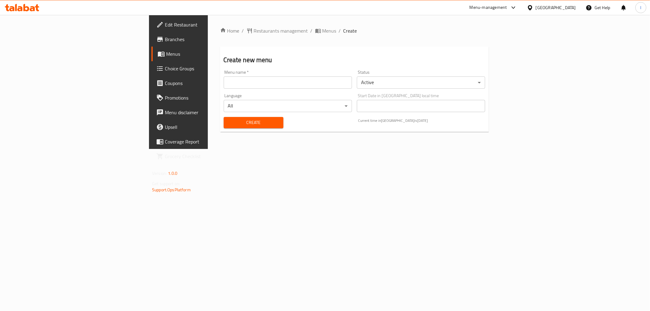
click at [224, 86] on input "text" at bounding box center [288, 82] width 128 height 12
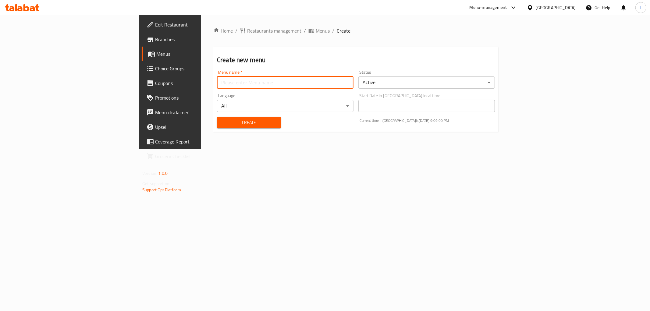
type input "team"
click at [222, 123] on span "Create" at bounding box center [249, 123] width 54 height 8
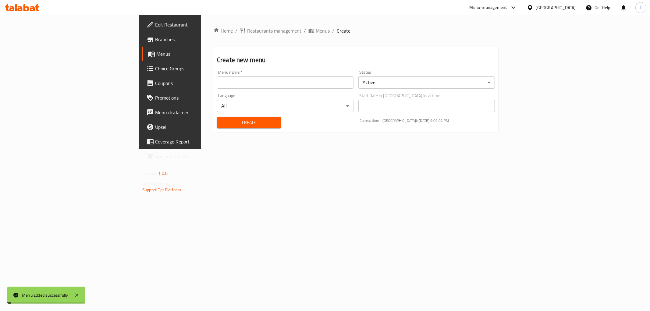
click at [156, 55] on span "Menus" at bounding box center [199, 53] width 87 height 7
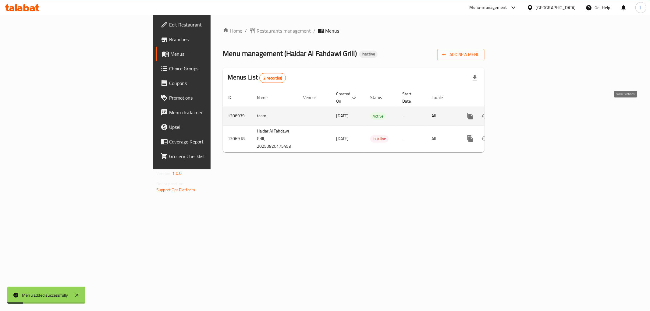
click at [518, 112] on icon "enhanced table" at bounding box center [514, 115] width 7 height 7
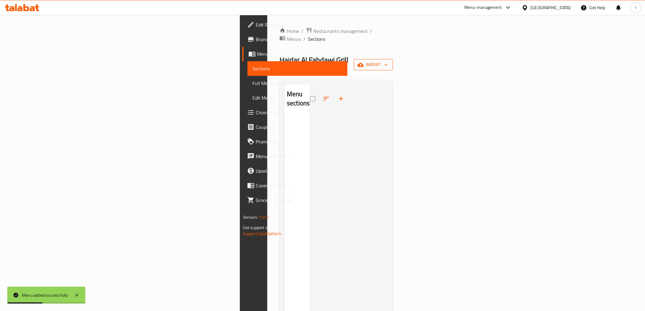
click at [388, 61] on span "import" at bounding box center [373, 65] width 29 height 8
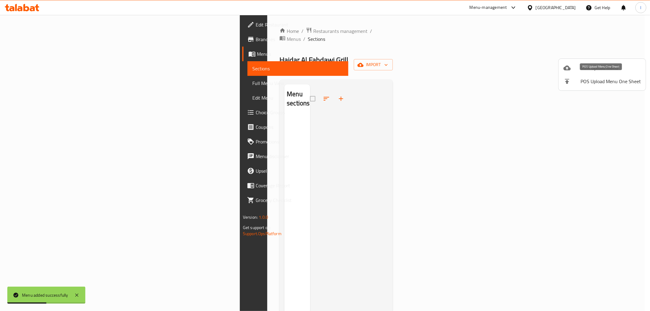
click at [572, 67] on div at bounding box center [572, 67] width 17 height 7
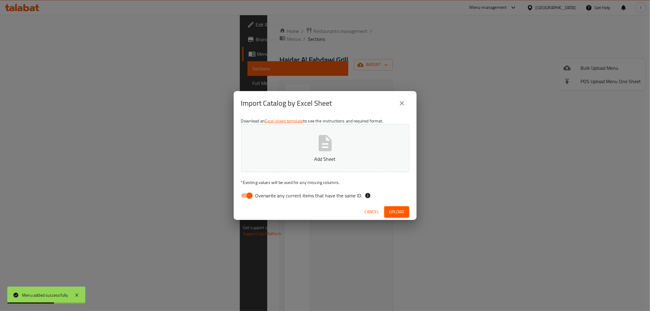
click at [300, 192] on span "Overwrite any current items that have the same ID." at bounding box center [308, 195] width 107 height 7
click at [267, 192] on input "Overwrite any current items that have the same ID." at bounding box center [249, 196] width 35 height 12
checkbox input "false"
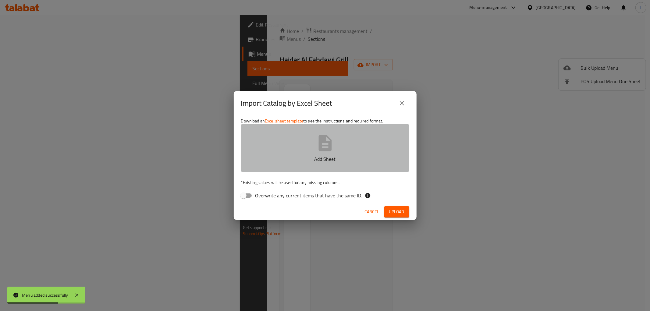
click at [308, 151] on button "Add Sheet" at bounding box center [325, 148] width 168 height 48
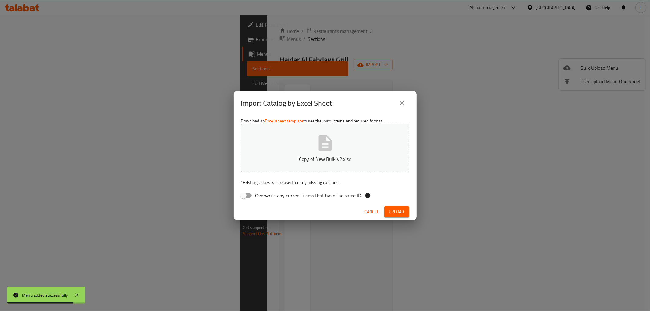
click at [400, 211] on span "Upload" at bounding box center [396, 212] width 15 height 8
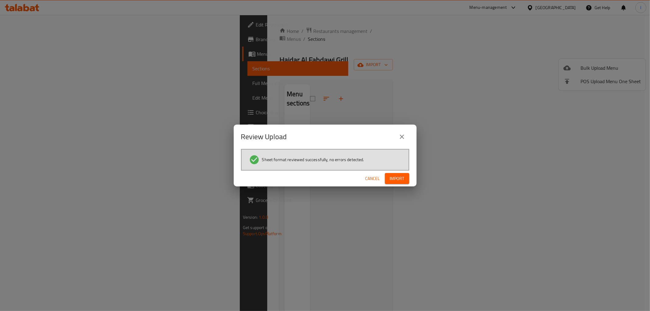
click at [397, 176] on span "Import" at bounding box center [397, 179] width 15 height 8
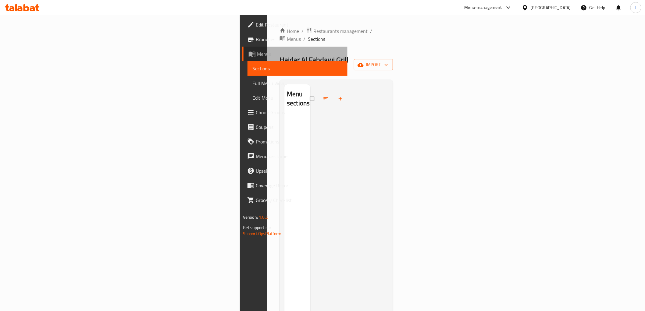
click at [257, 51] on span "Menus" at bounding box center [300, 53] width 86 height 7
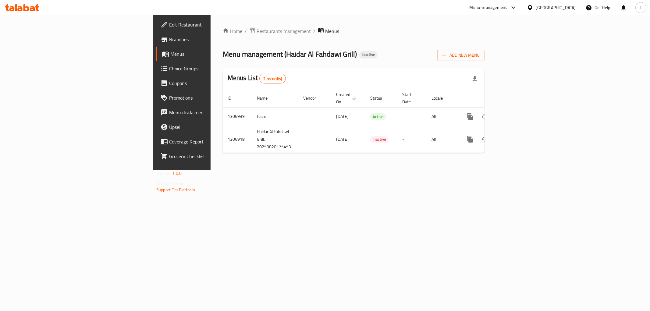
click at [169, 38] on span "Branches" at bounding box center [213, 39] width 88 height 7
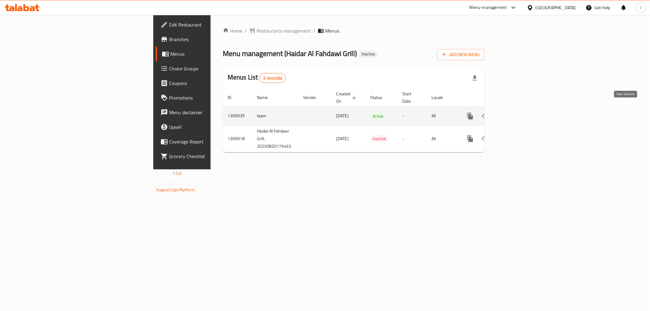
click at [518, 112] on icon "enhanced table" at bounding box center [514, 115] width 7 height 7
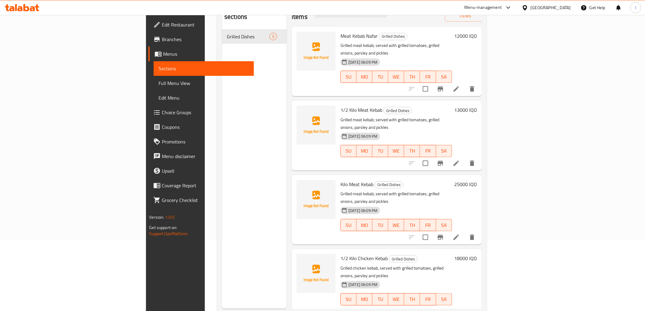
scroll to position [85, 0]
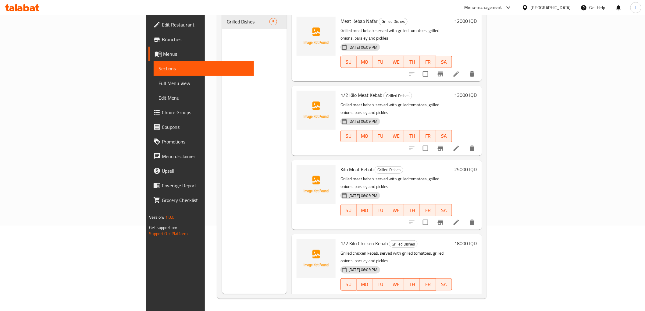
click at [158, 85] on span "Full Menu View" at bounding box center [203, 83] width 90 height 7
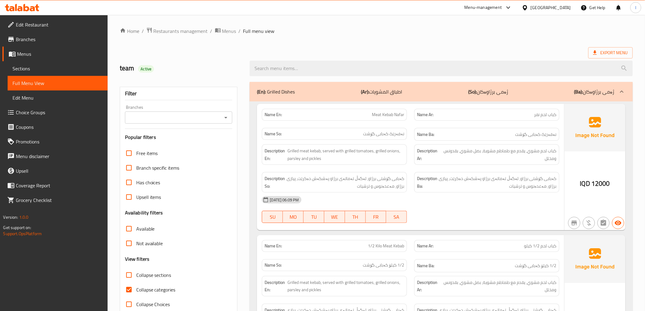
click at [164, 115] on input "Branches" at bounding box center [174, 117] width 94 height 9
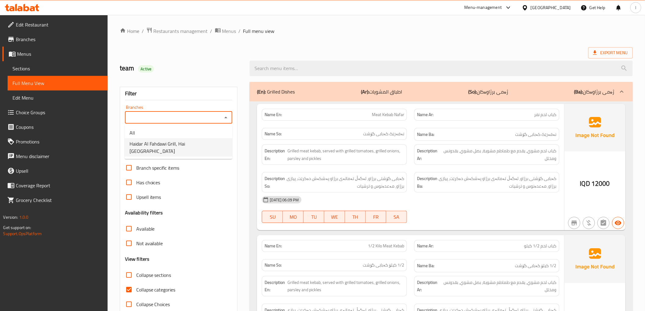
click at [170, 145] on span "Haidar Al Fahdawi Grill, Hai [GEOGRAPHIC_DATA]" at bounding box center [179, 147] width 98 height 15
type input "Haidar Al Fahdawi Grill, Hai [GEOGRAPHIC_DATA]"
click at [142, 291] on span "Collapse categories" at bounding box center [155, 289] width 39 height 7
click at [136, 291] on input "Collapse categories" at bounding box center [129, 290] width 15 height 15
checkbox input "false"
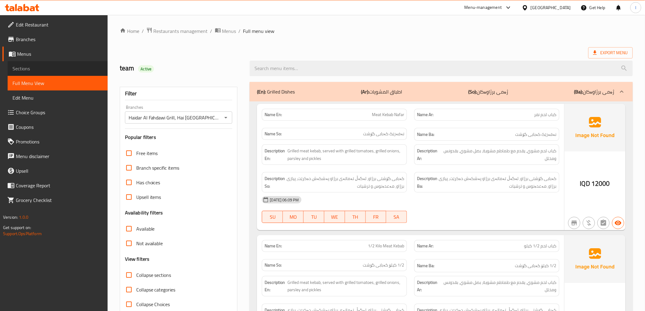
click at [35, 70] on span "Sections" at bounding box center [57, 68] width 90 height 7
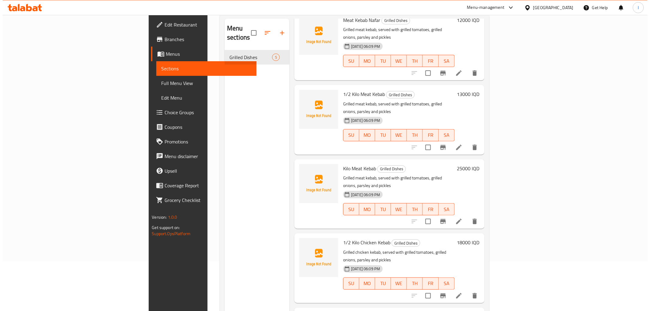
scroll to position [85, 0]
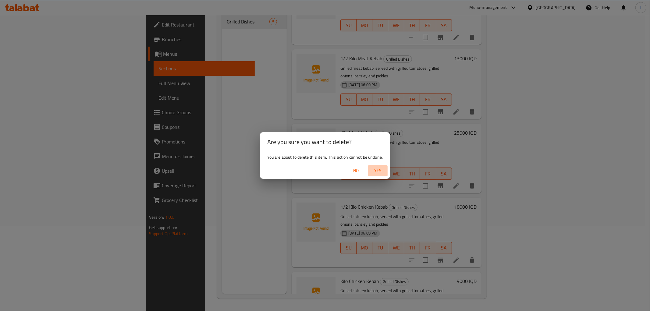
click at [375, 171] on span "Yes" at bounding box center [378, 171] width 15 height 8
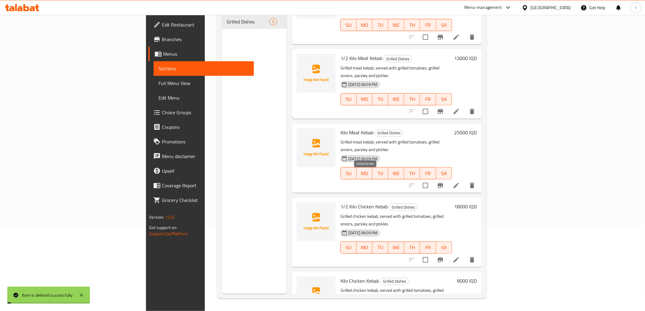
scroll to position [0, 0]
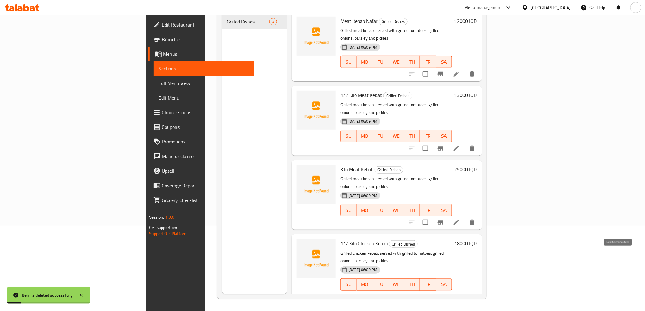
click at [474, 294] on icon "delete" at bounding box center [472, 296] width 4 height 5
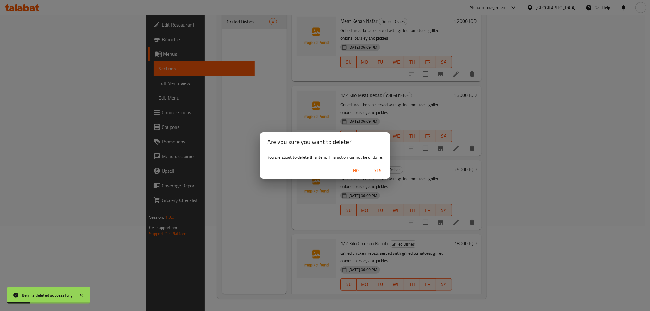
click at [375, 171] on span "Yes" at bounding box center [378, 171] width 15 height 8
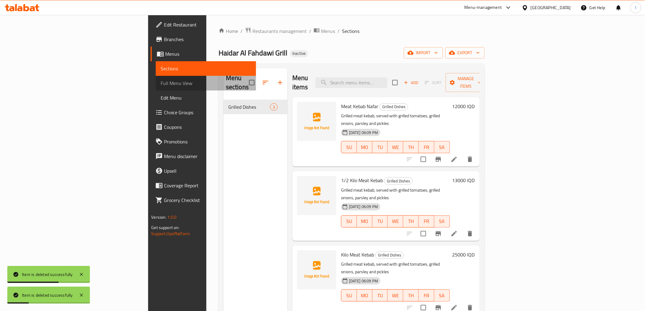
click at [161, 85] on span "Full Menu View" at bounding box center [206, 83] width 90 height 7
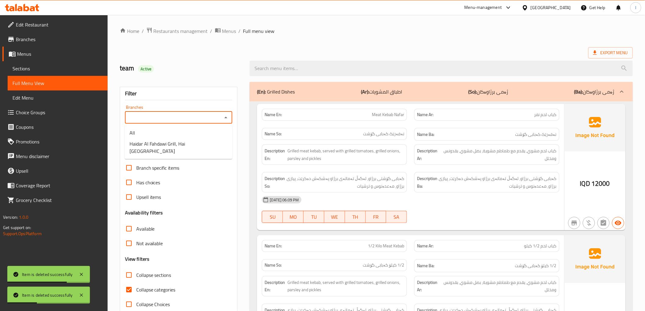
click at [196, 119] on input "Branches" at bounding box center [174, 117] width 94 height 9
click at [163, 140] on span "Haidar Al Fahdawi Grill, Hai [GEOGRAPHIC_DATA]" at bounding box center [179, 147] width 98 height 15
type input "Haidar Al Fahdawi Grill, Hai [GEOGRAPHIC_DATA]"
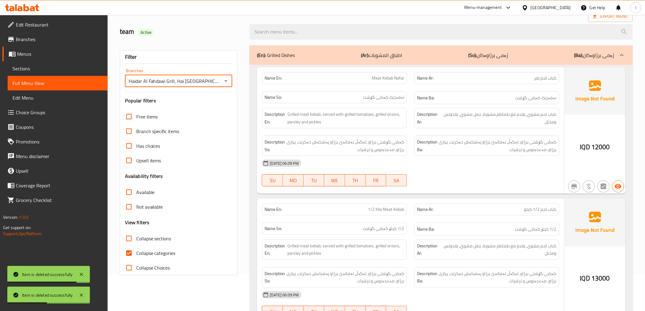
scroll to position [101, 0]
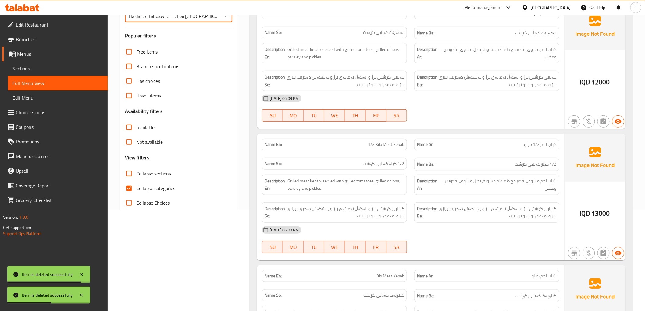
click at [151, 182] on label "Collapse categories" at bounding box center [149, 188] width 54 height 15
click at [136, 182] on input "Collapse categories" at bounding box center [129, 188] width 15 height 15
checkbox input "false"
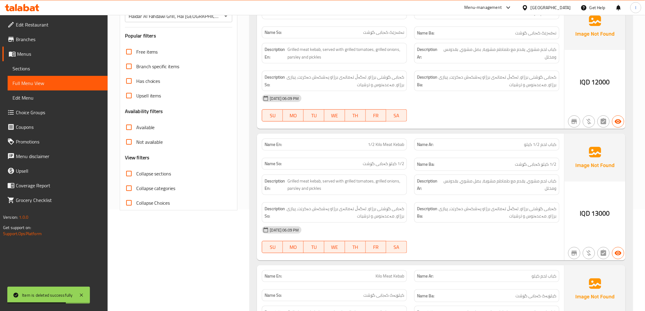
click at [158, 176] on span "Collapse sections" at bounding box center [153, 173] width 35 height 7
click at [136, 176] on input "Collapse sections" at bounding box center [129, 173] width 15 height 15
checkbox input "true"
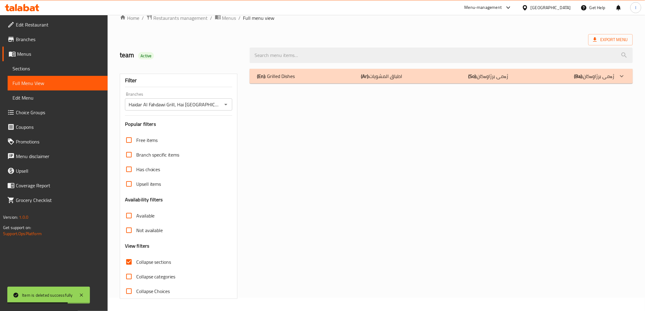
scroll to position [13, 0]
click at [369, 78] on b "(Ar):" at bounding box center [365, 76] width 8 height 9
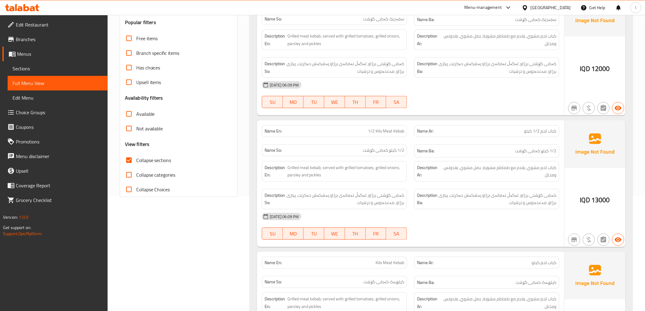
scroll to position [105, 0]
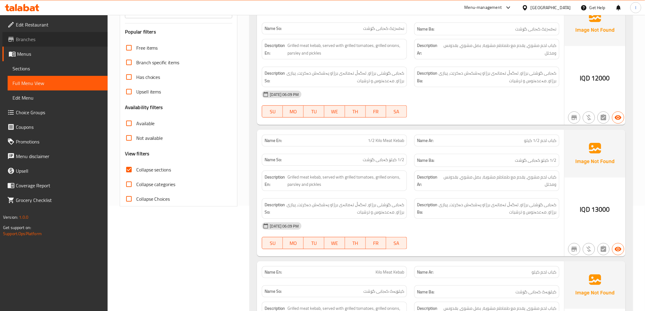
click at [27, 41] on span "Branches" at bounding box center [59, 39] width 87 height 7
